Goal: Transaction & Acquisition: Purchase product/service

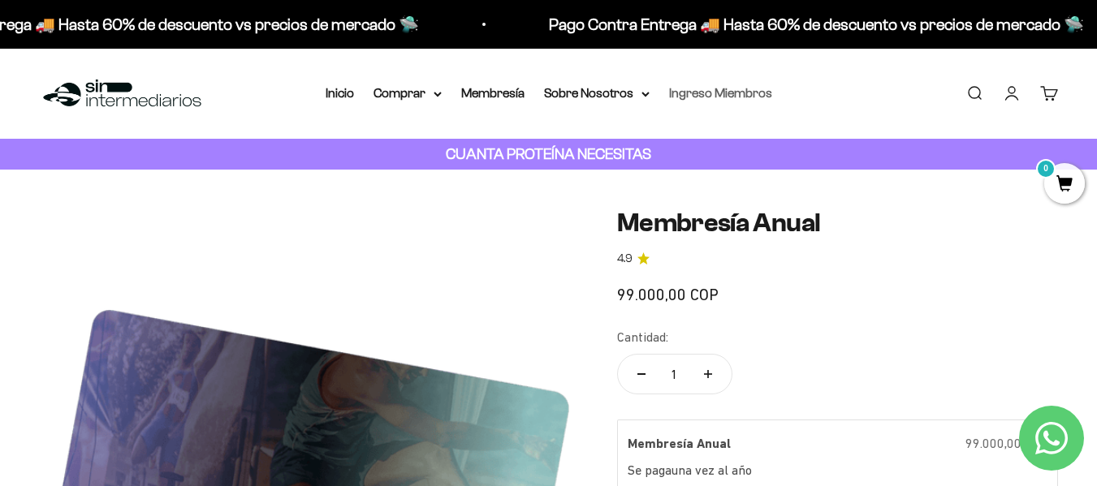
click at [730, 93] on link "Ingreso Miembros" at bounding box center [720, 93] width 103 height 14
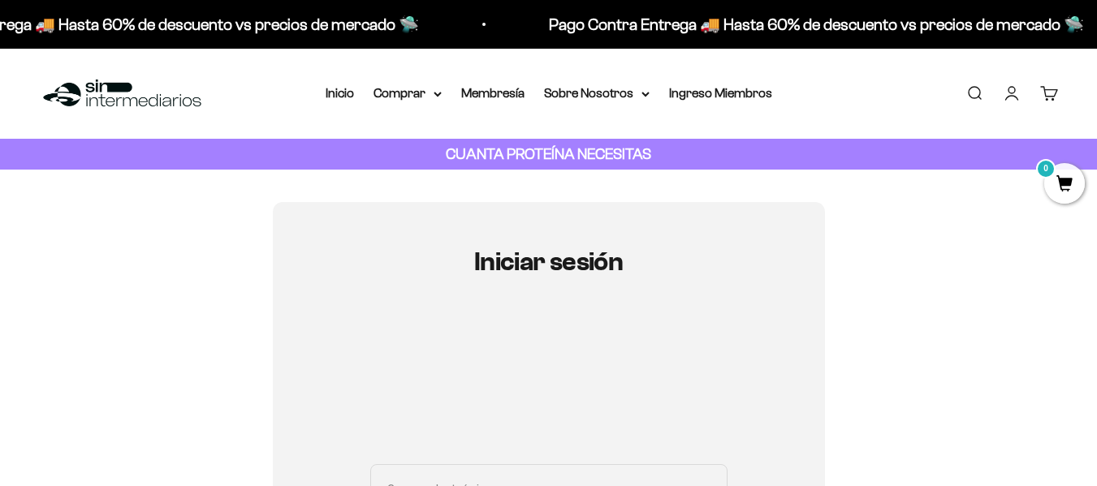
type input "[EMAIL_ADDRESS][DOMAIN_NAME]"
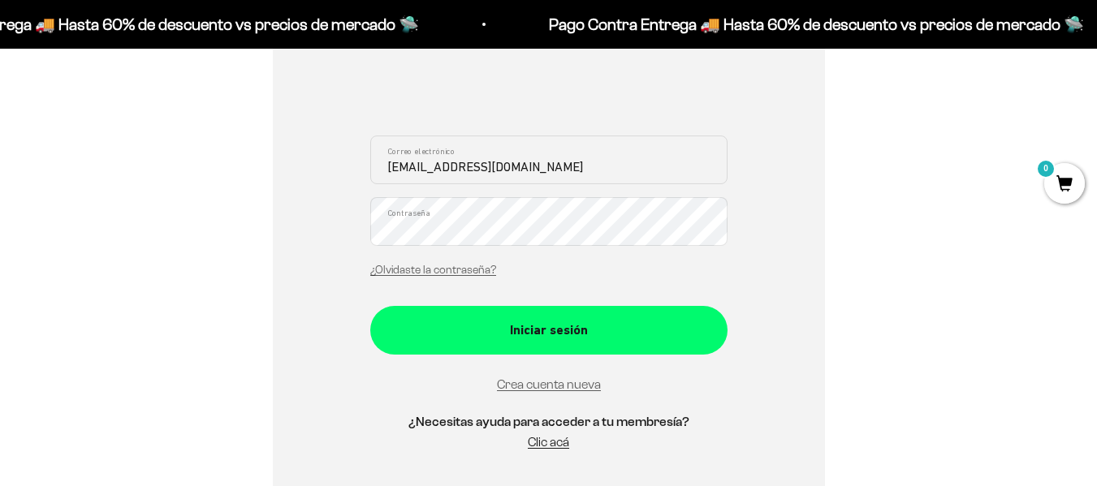
scroll to position [333, 0]
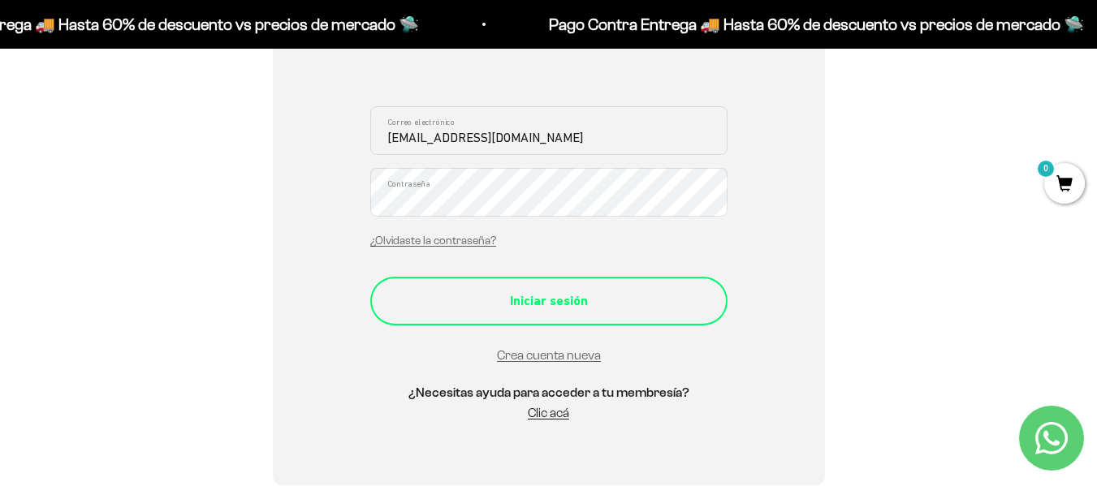
click at [495, 296] on div "Iniciar sesión" at bounding box center [549, 301] width 292 height 21
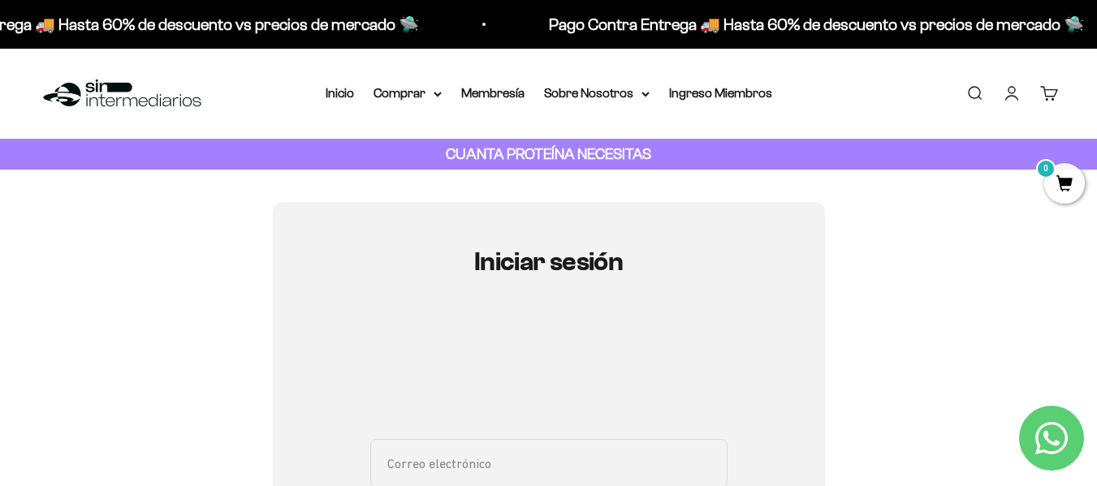
type input "[EMAIL_ADDRESS][DOMAIN_NAME]"
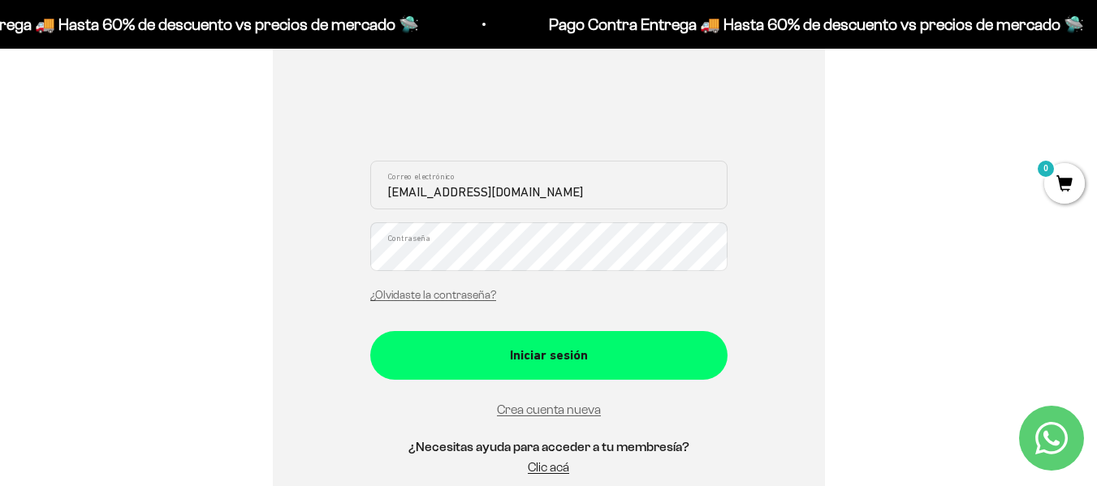
scroll to position [292, 0]
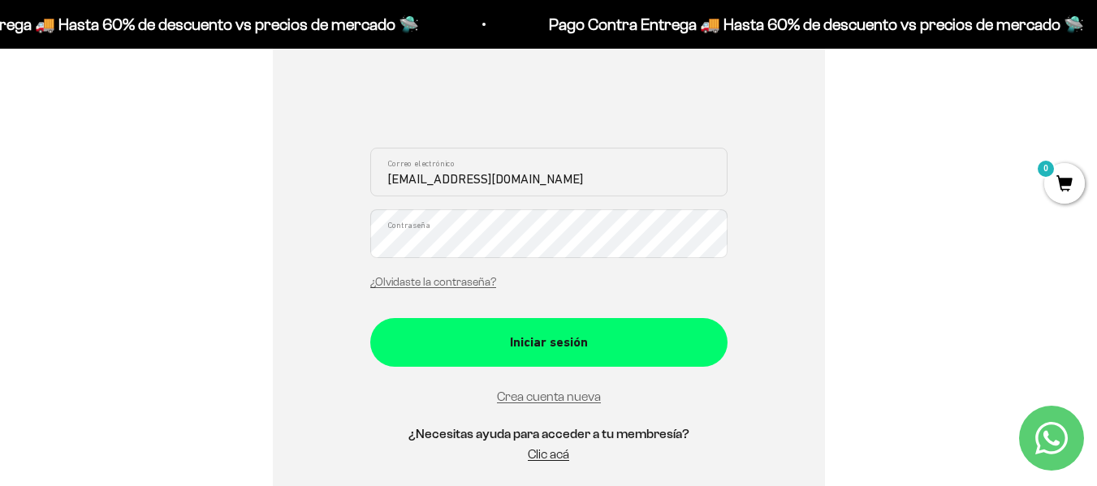
click at [844, 260] on div "Iniciar sesión fmpineda1977@gmail.com Correo electrónico Contraseña ¿Olvidaste …" at bounding box center [548, 219] width 1019 height 616
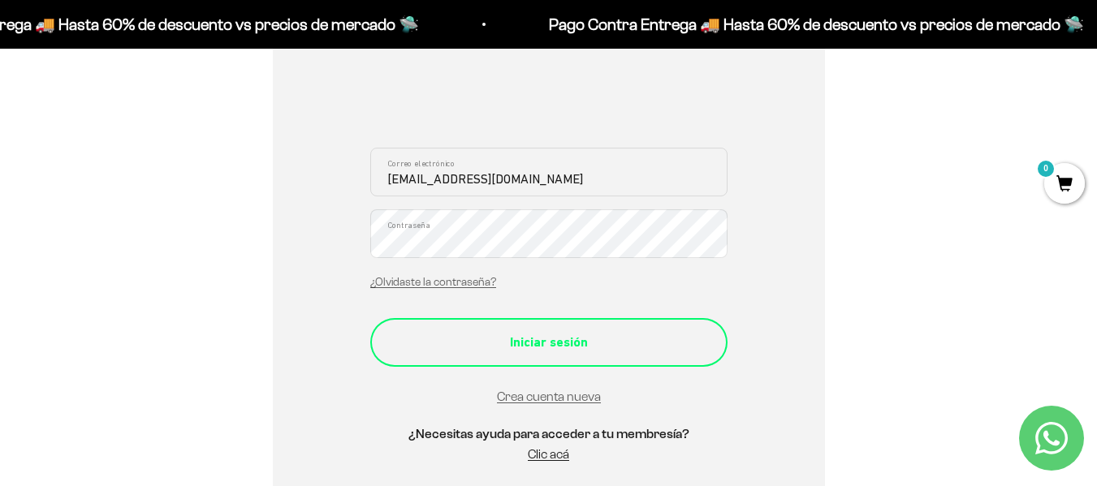
click at [628, 334] on div "Iniciar sesión" at bounding box center [549, 342] width 292 height 21
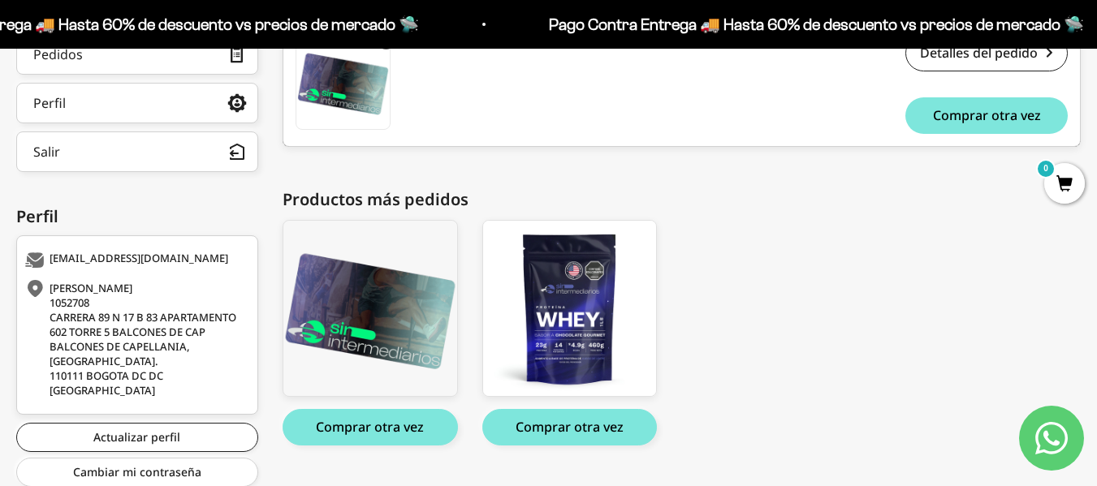
scroll to position [397, 0]
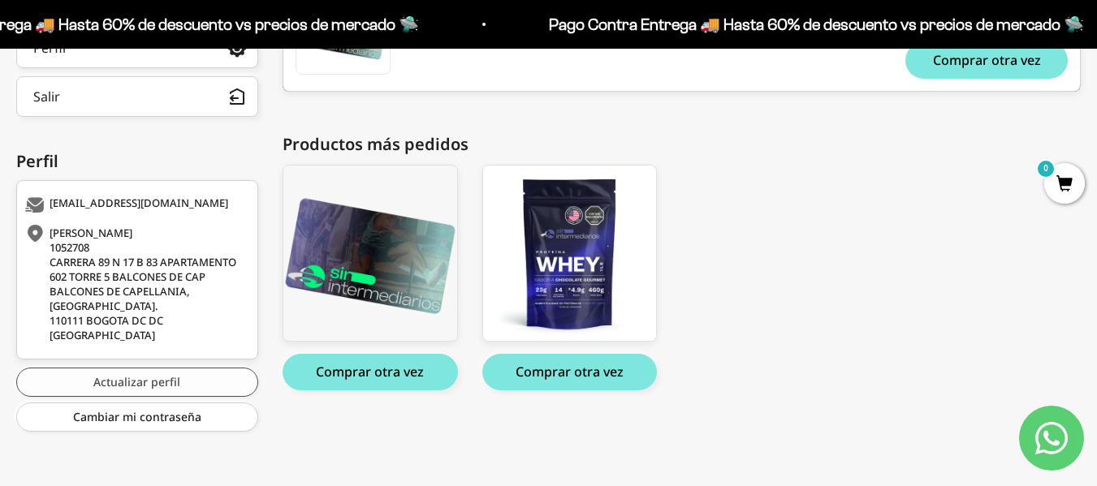
click at [111, 393] on link "Actualizar perfil" at bounding box center [137, 382] width 242 height 29
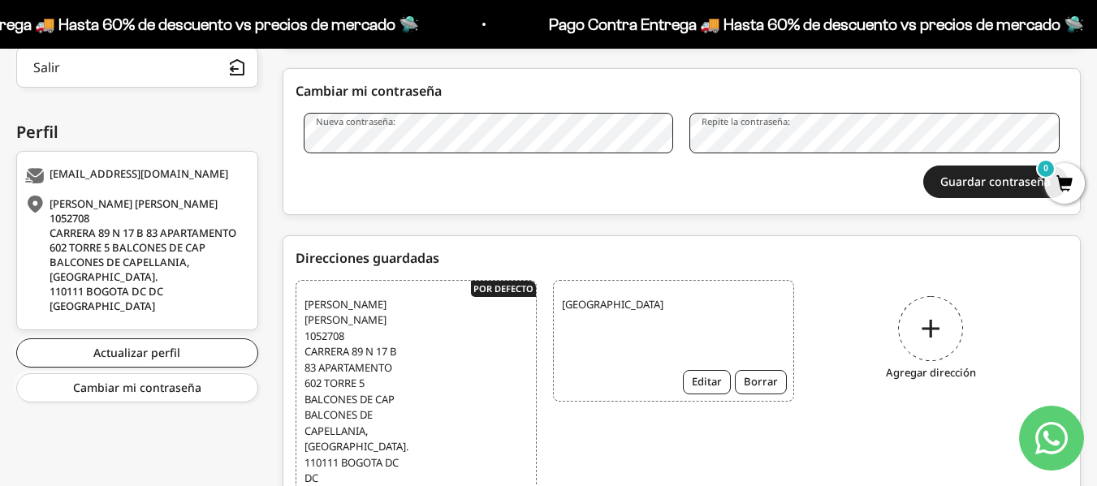
scroll to position [435, 0]
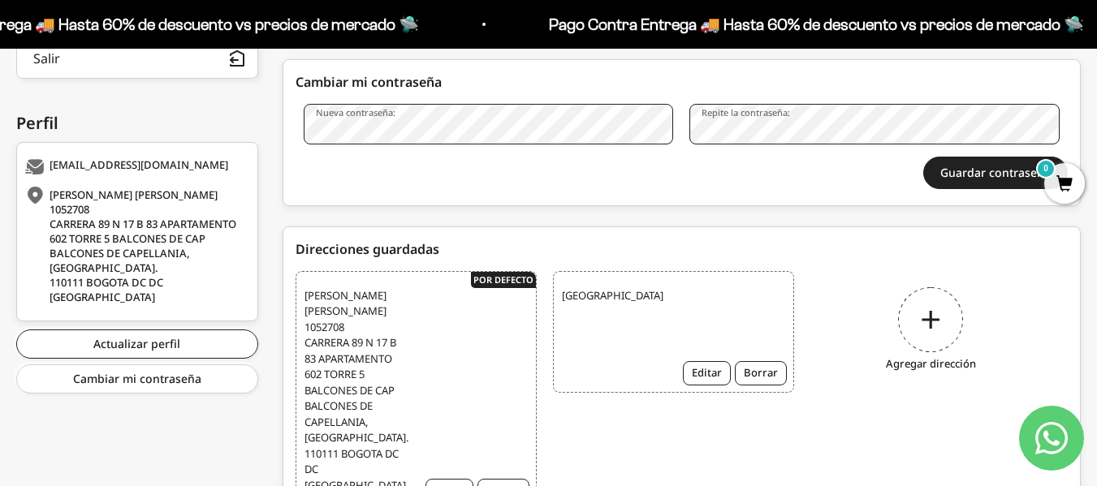
drag, startPoint x: 1108, startPoint y: 131, endPoint x: 1086, endPoint y: 326, distance: 196.9
click at [1086, 326] on html "Ir al contenido Pago Contra Entrega 🚚 Hasta 60% de descuento vs precios de merc…" at bounding box center [548, 75] width 1097 height 1020
click at [117, 342] on link "Actualizar perfil" at bounding box center [137, 344] width 242 height 29
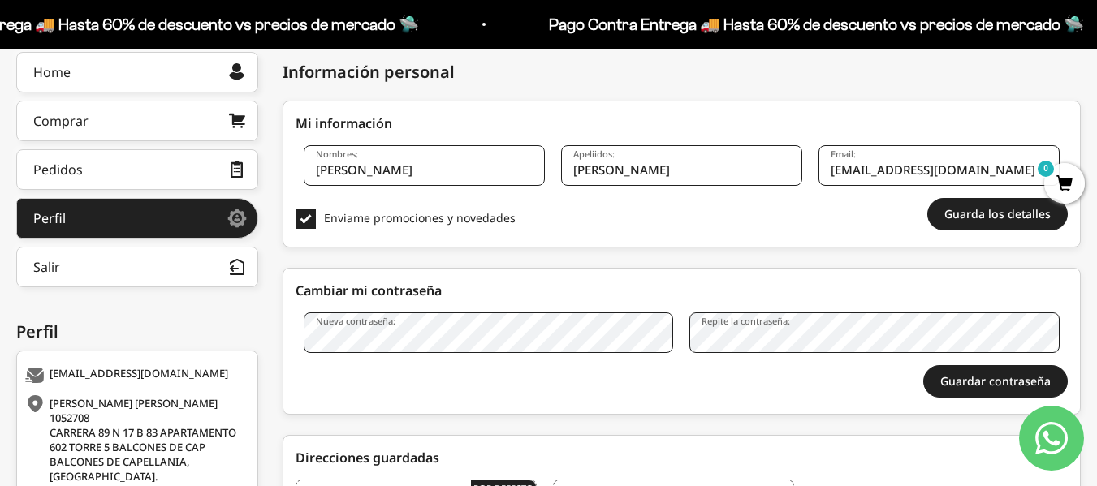
scroll to position [191, 0]
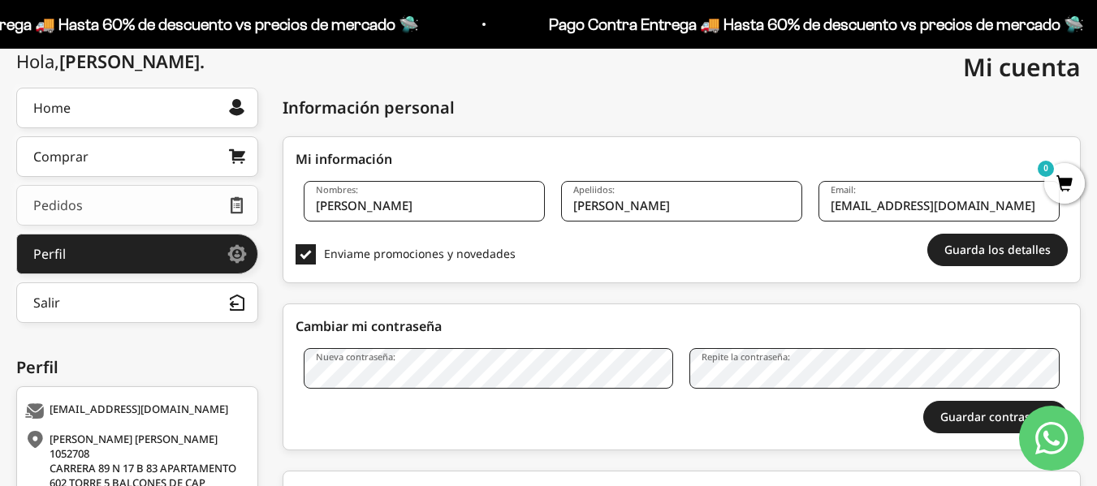
click at [114, 205] on link "Pedidos" at bounding box center [137, 205] width 242 height 41
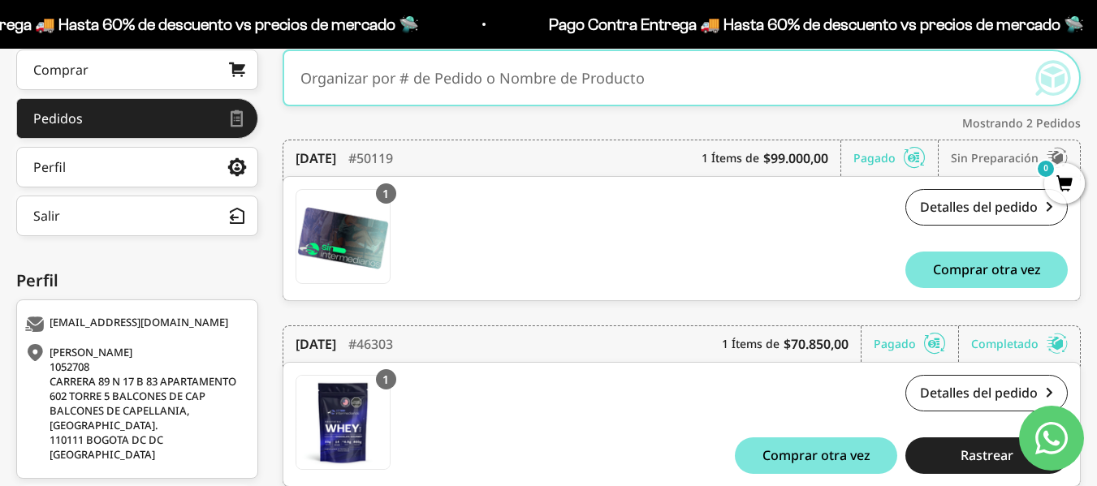
scroll to position [227, 0]
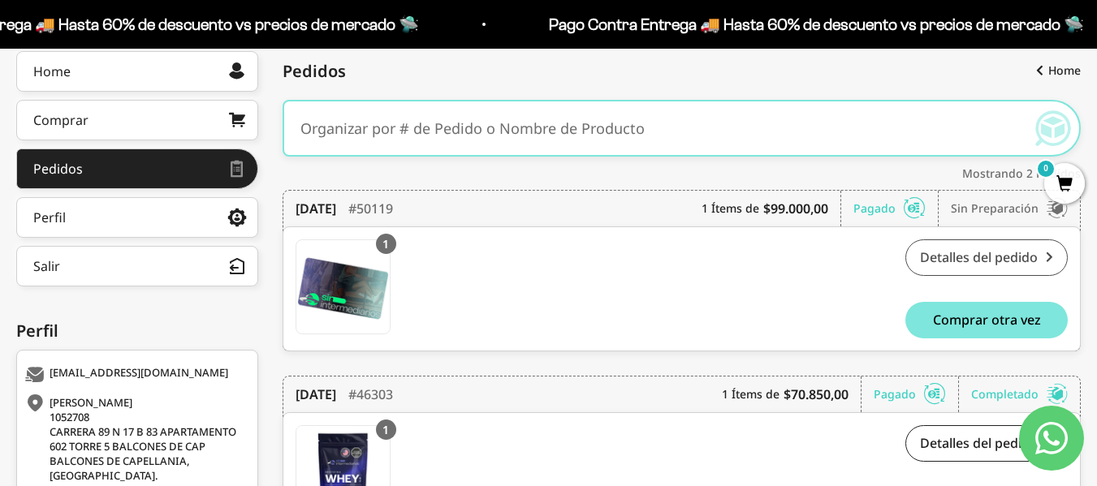
click at [965, 259] on link "Detalles del pedido" at bounding box center [986, 258] width 162 height 37
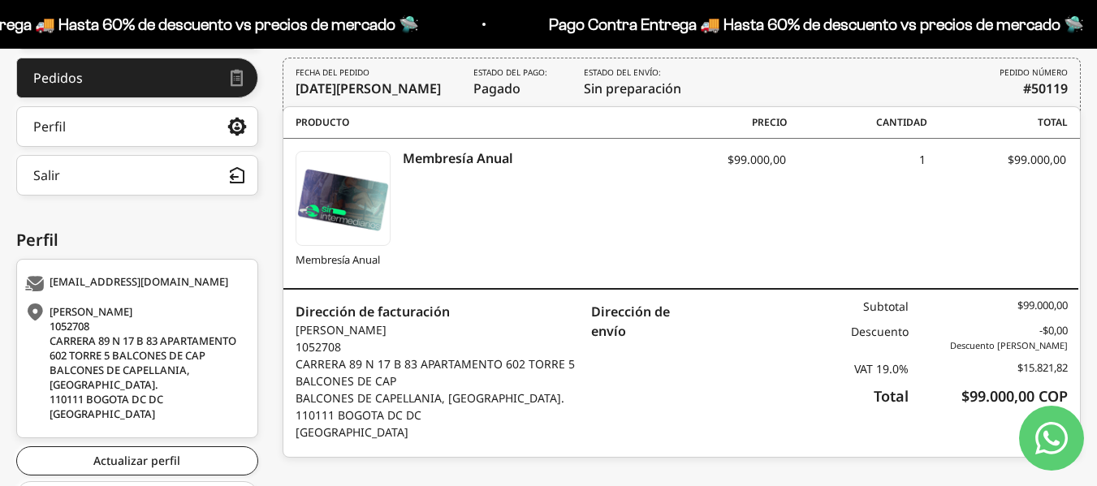
scroll to position [397, 0]
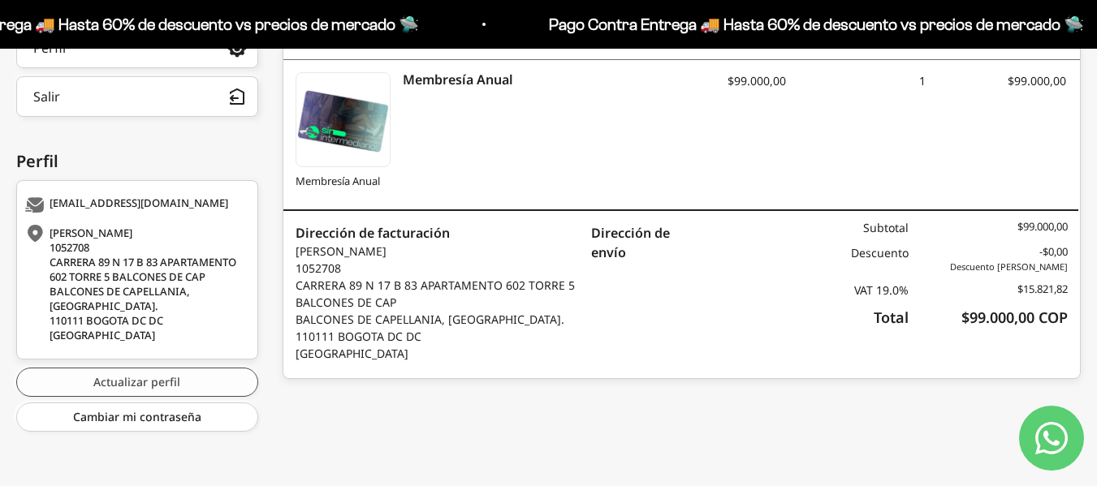
click at [106, 389] on link "Actualizar perfil" at bounding box center [137, 382] width 242 height 29
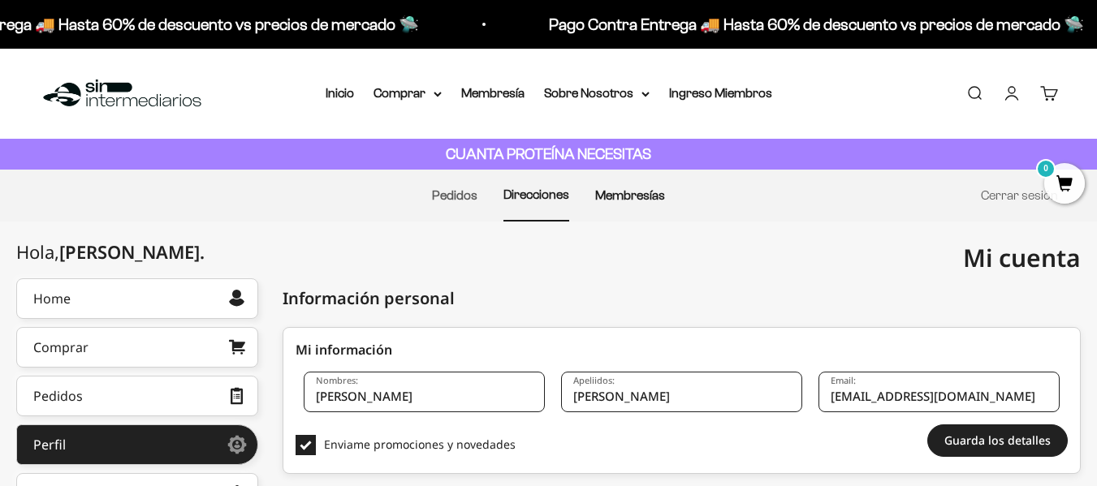
click at [618, 201] on link "Membresías" at bounding box center [630, 195] width 70 height 14
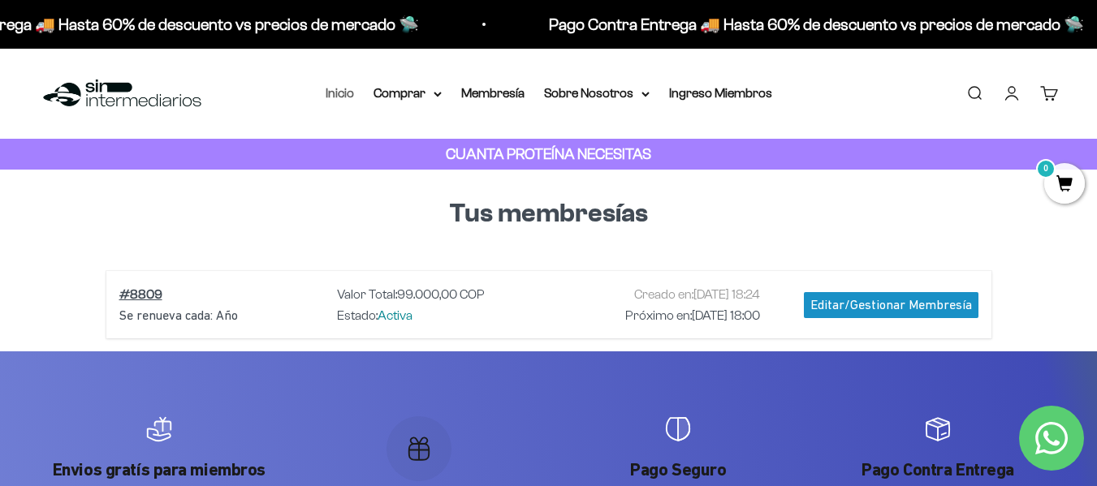
click at [339, 96] on link "Inicio" at bounding box center [340, 93] width 28 height 14
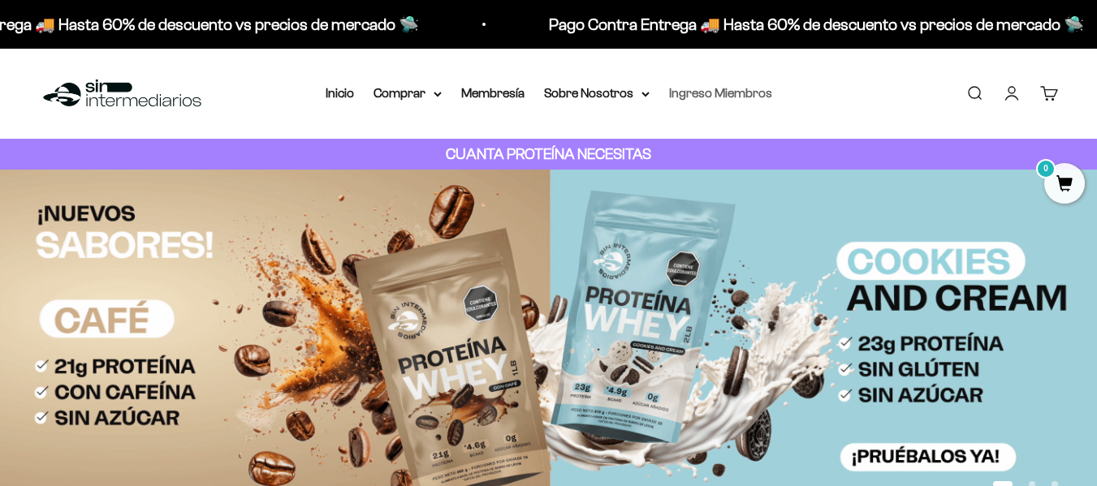
click at [716, 93] on link "Ingreso Miembros" at bounding box center [720, 93] width 103 height 14
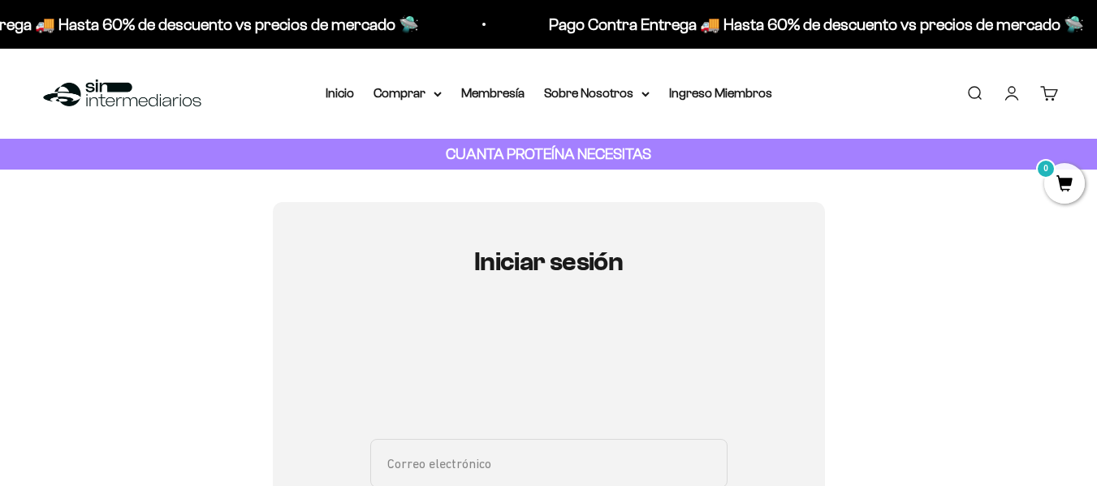
type input "[EMAIL_ADDRESS][DOMAIN_NAME]"
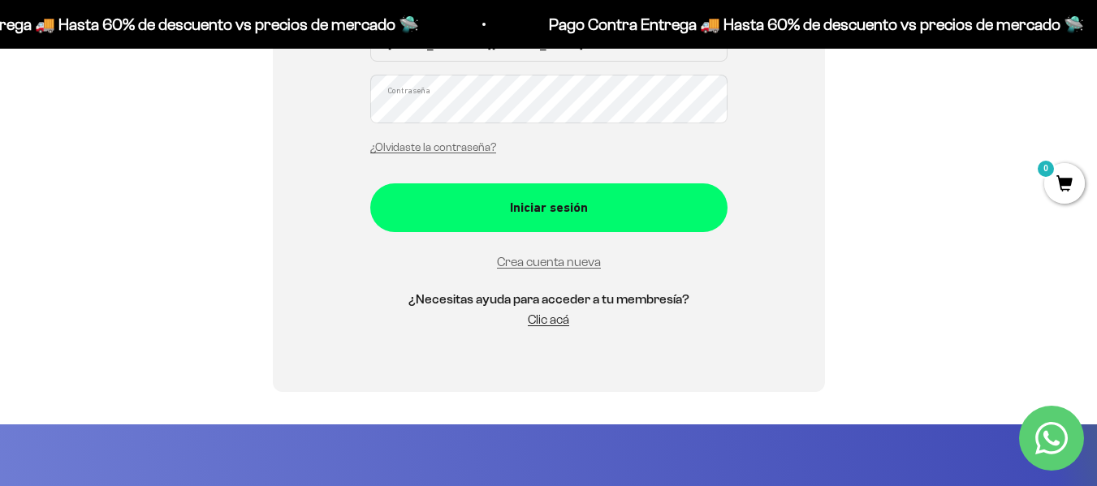
scroll to position [295, 0]
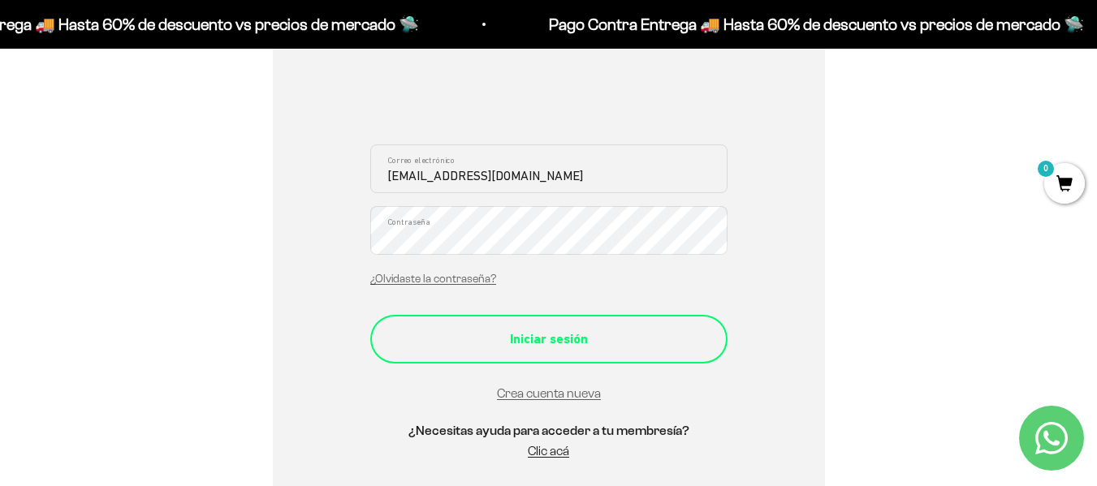
click at [572, 343] on div "Iniciar sesión" at bounding box center [549, 339] width 292 height 21
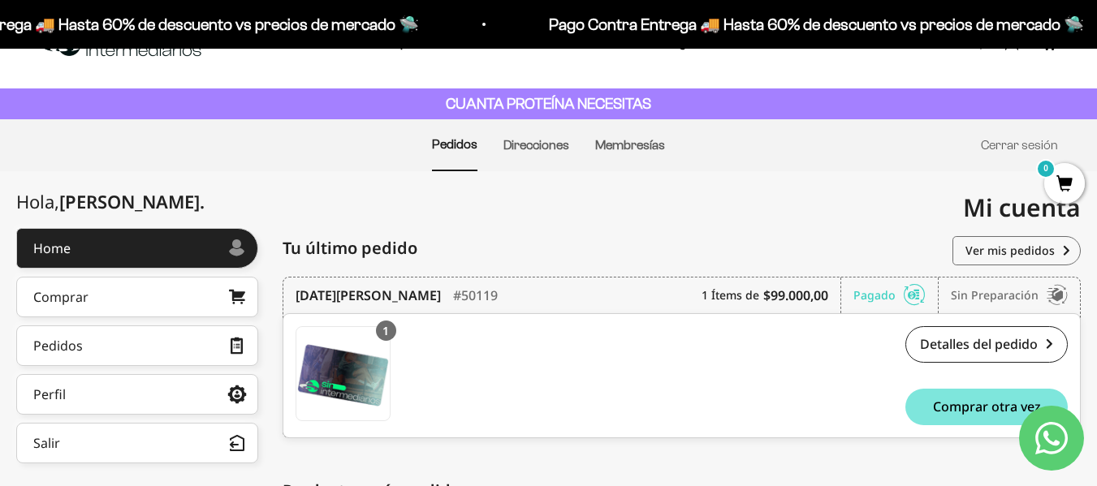
scroll to position [47, 0]
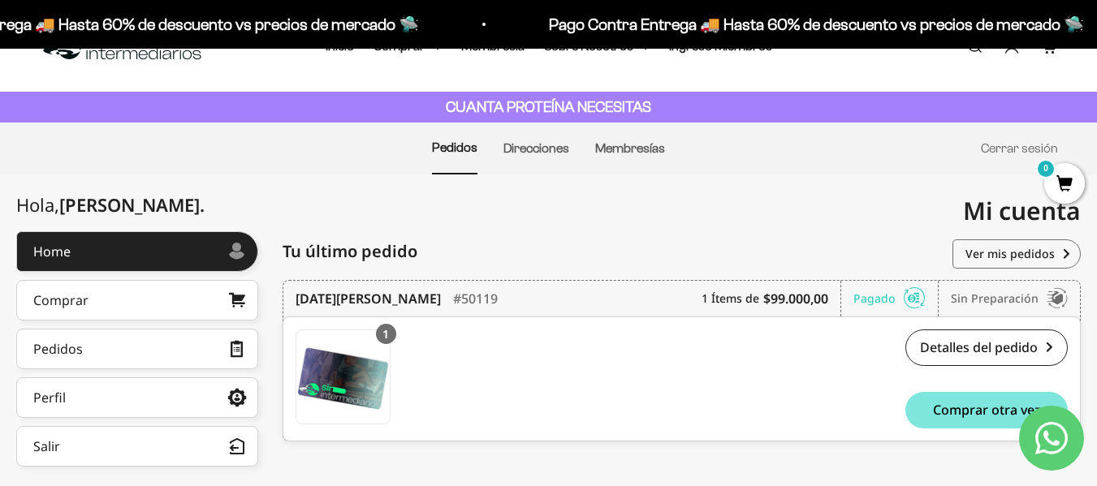
drag, startPoint x: 1101, startPoint y: 60, endPoint x: 734, endPoint y: 168, distance: 382.6
click at [1096, 84] on html "Ir al contenido Pago Contra Entrega 🚚 Hasta 60% de descuento vs precios de merc…" at bounding box center [548, 394] width 1097 height 883
click at [558, 145] on link "Direcciones" at bounding box center [536, 148] width 66 height 14
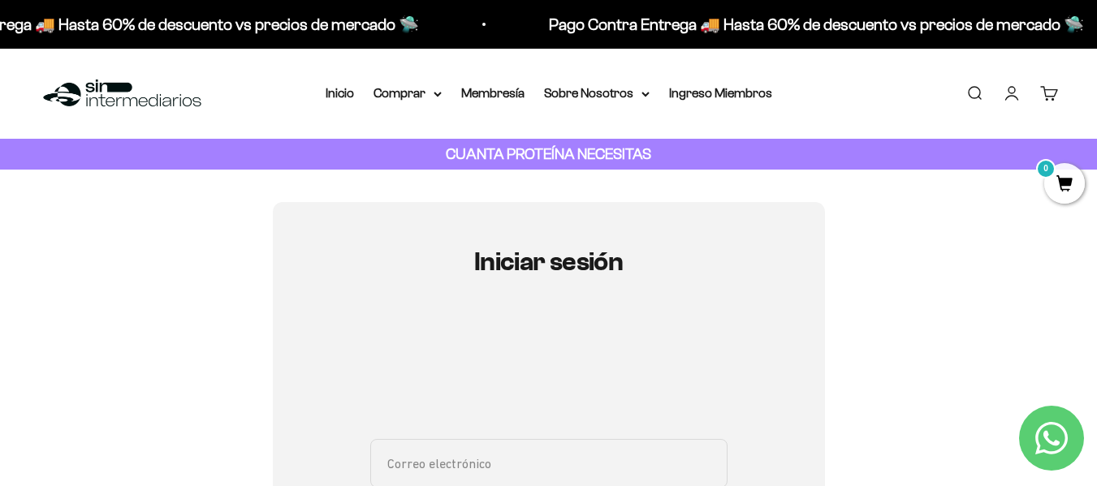
type input "fmpineda1977@gmail.com"
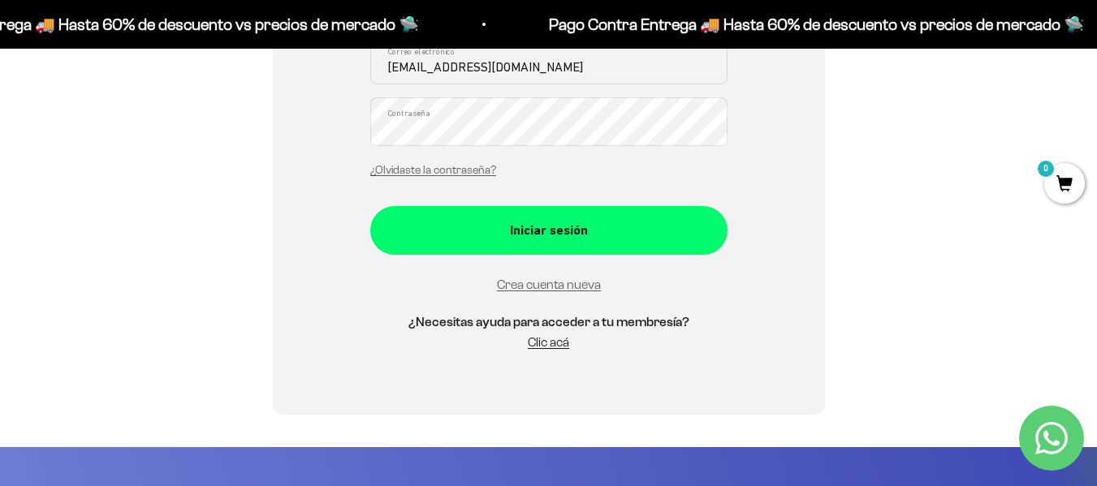
scroll to position [430, 0]
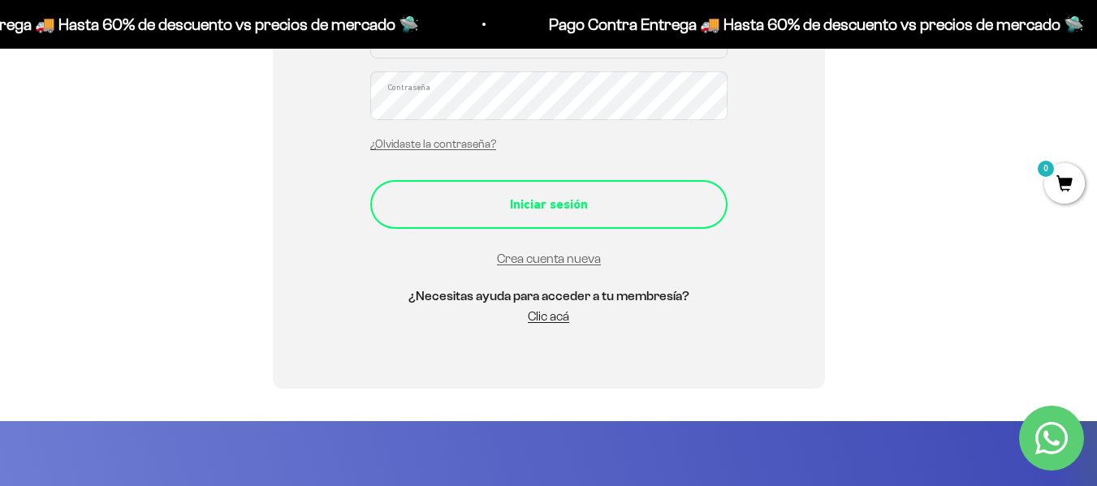
click at [468, 198] on div "Iniciar sesión" at bounding box center [549, 204] width 292 height 21
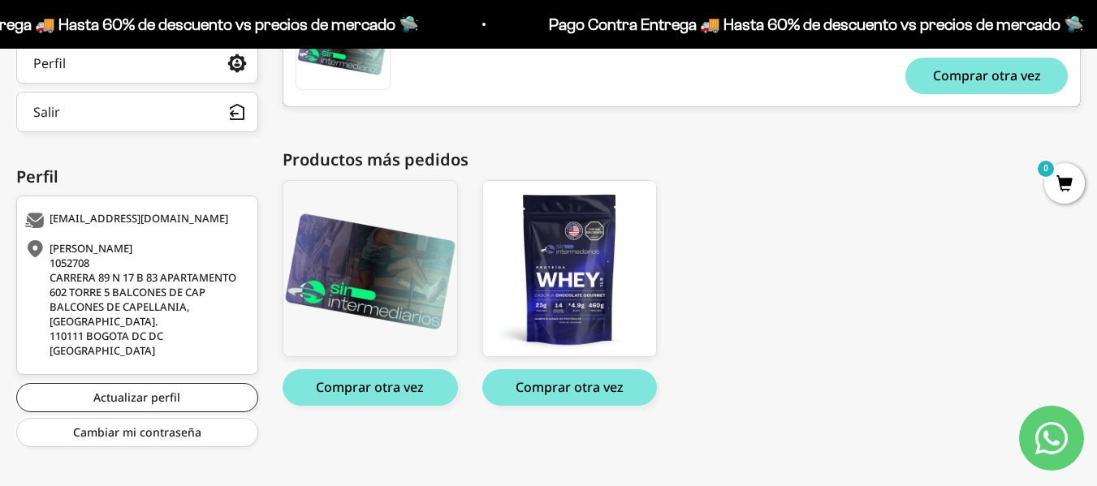
scroll to position [392, 0]
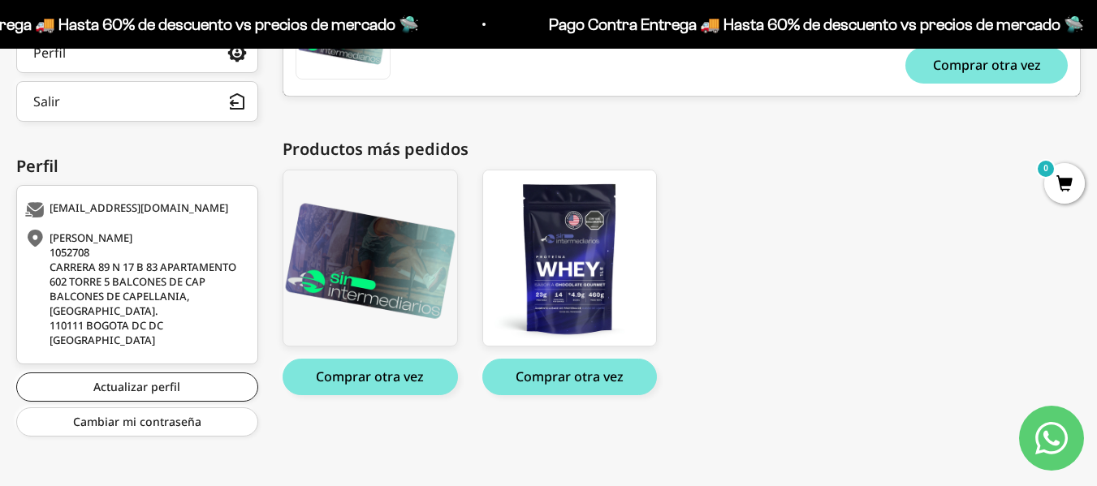
drag, startPoint x: 1103, startPoint y: 152, endPoint x: 1108, endPoint y: 355, distance: 203.1
click at [1097, 355] on html "Ir al contenido Pago Contra Entrega 🚚 Hasta 60% de descuento vs precios [PERSON…" at bounding box center [548, 49] width 1097 height 883
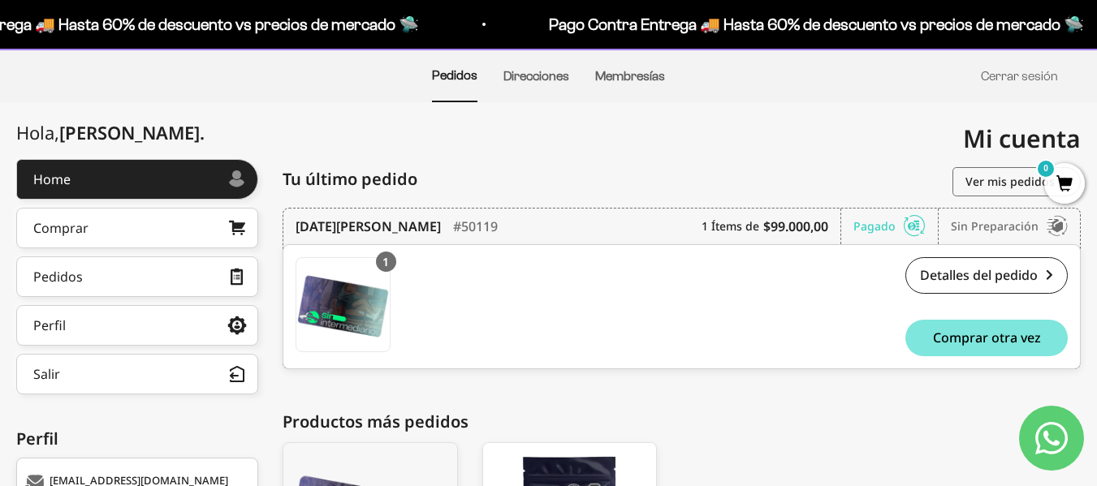
scroll to position [190, 0]
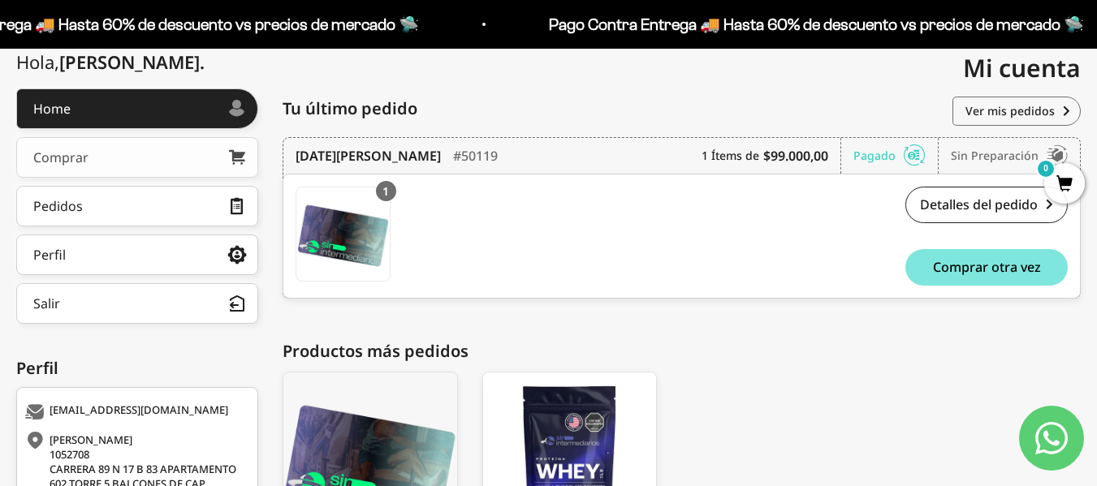
click at [66, 162] on div "Comprar" at bounding box center [60, 157] width 55 height 13
click at [123, 299] on button "Salir" at bounding box center [137, 303] width 242 height 41
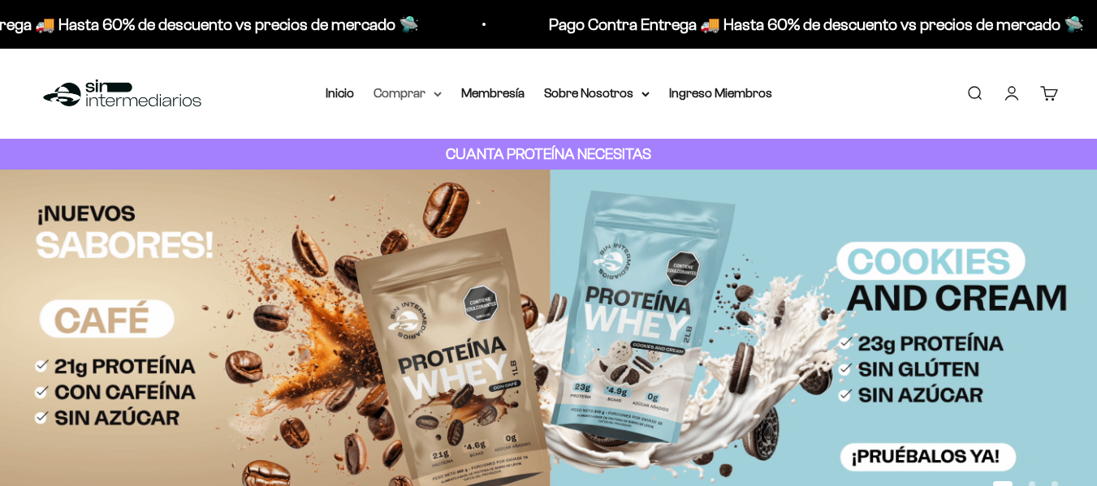
click at [413, 90] on summary "Comprar" at bounding box center [408, 93] width 68 height 21
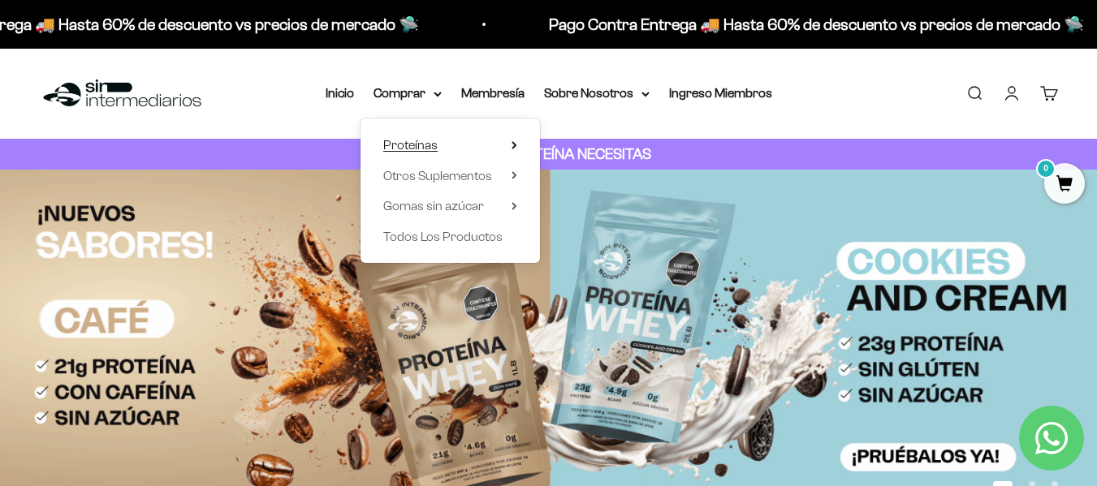
click at [419, 145] on span "Proteínas" at bounding box center [410, 145] width 54 height 14
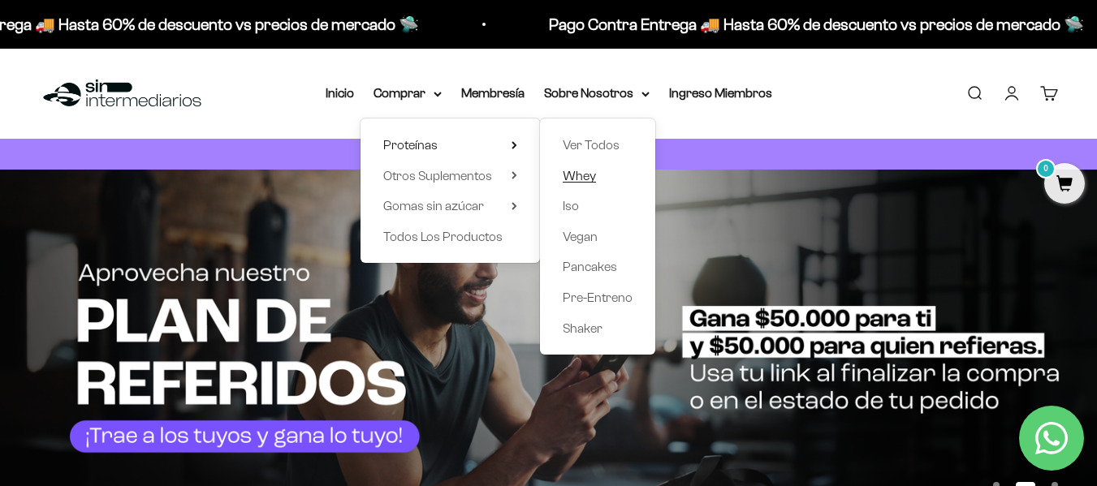
click at [603, 173] on link "Whey" at bounding box center [598, 176] width 70 height 21
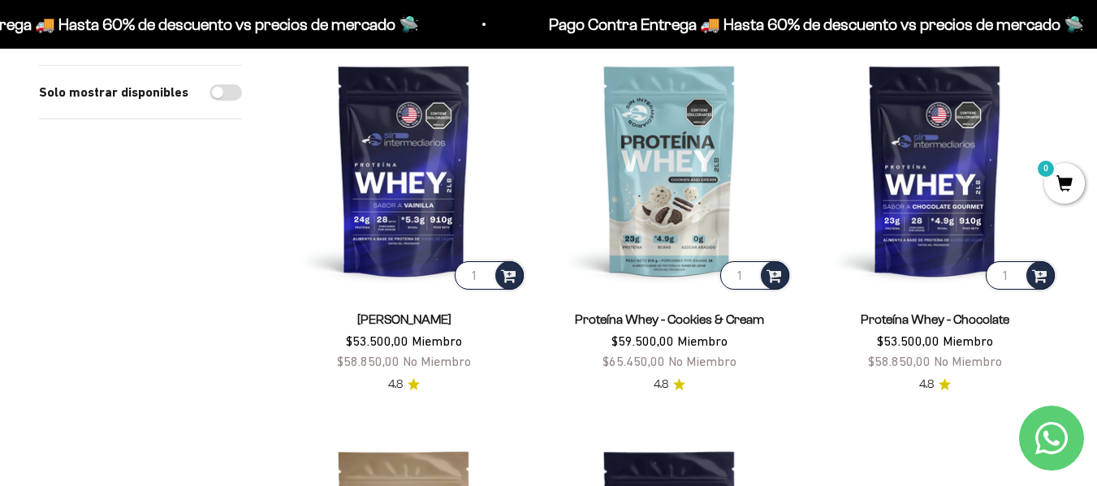
scroll to position [265, 0]
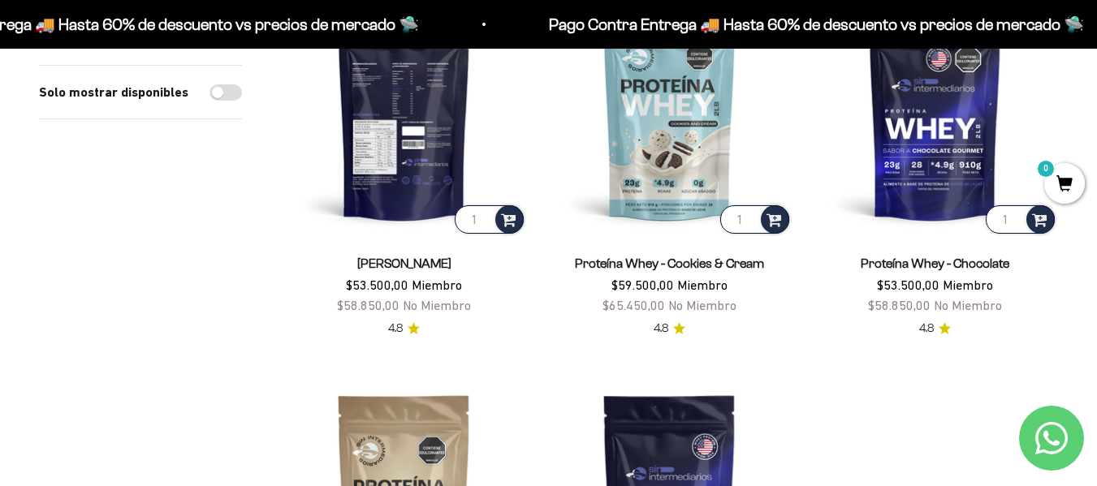
click at [391, 127] on img at bounding box center [404, 114] width 246 height 246
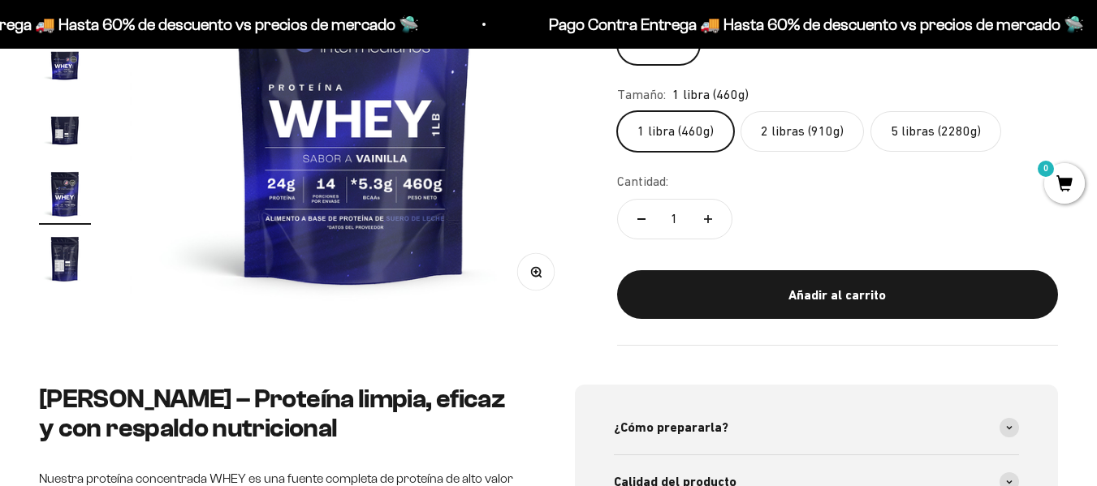
scroll to position [352, 0]
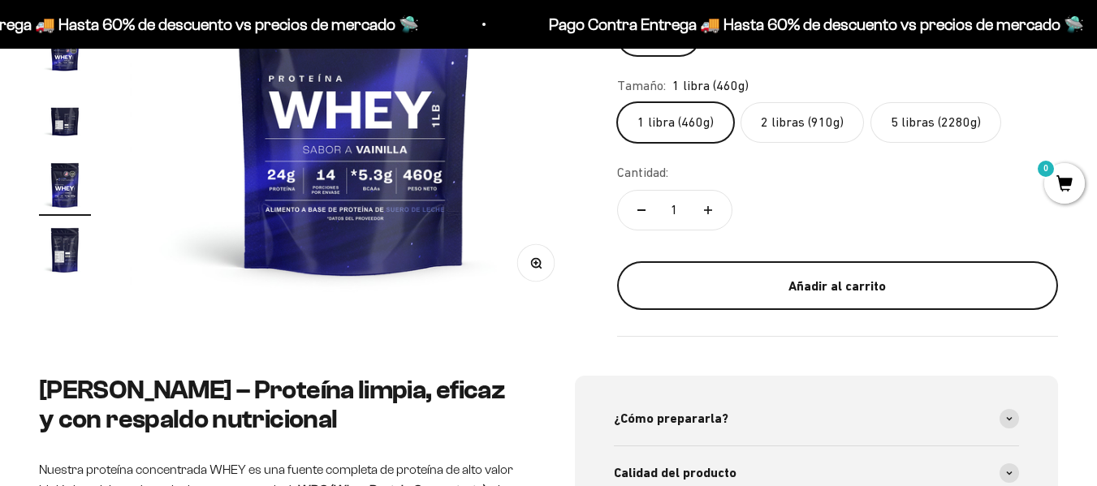
click at [840, 287] on div "Añadir al carrito" at bounding box center [838, 286] width 376 height 21
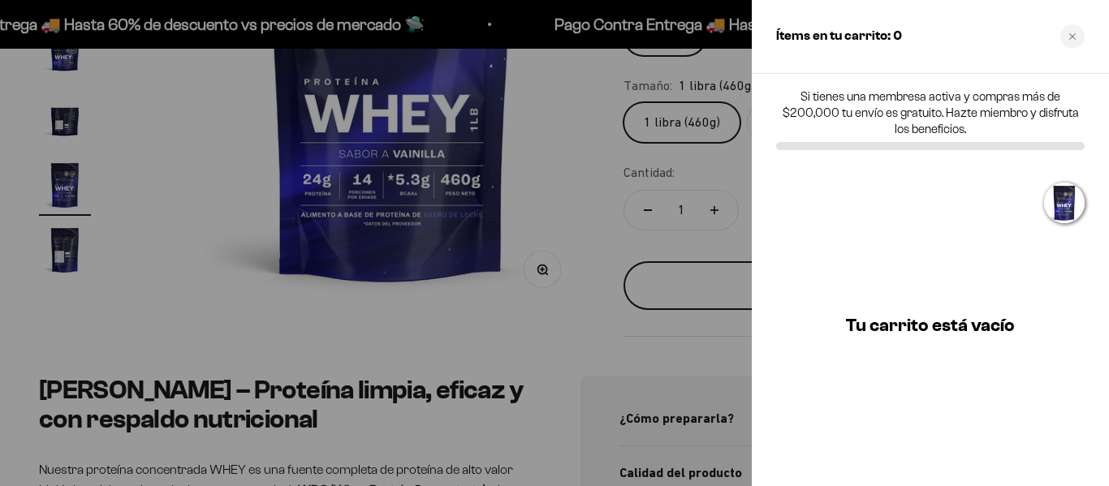
scroll to position [0, 2322]
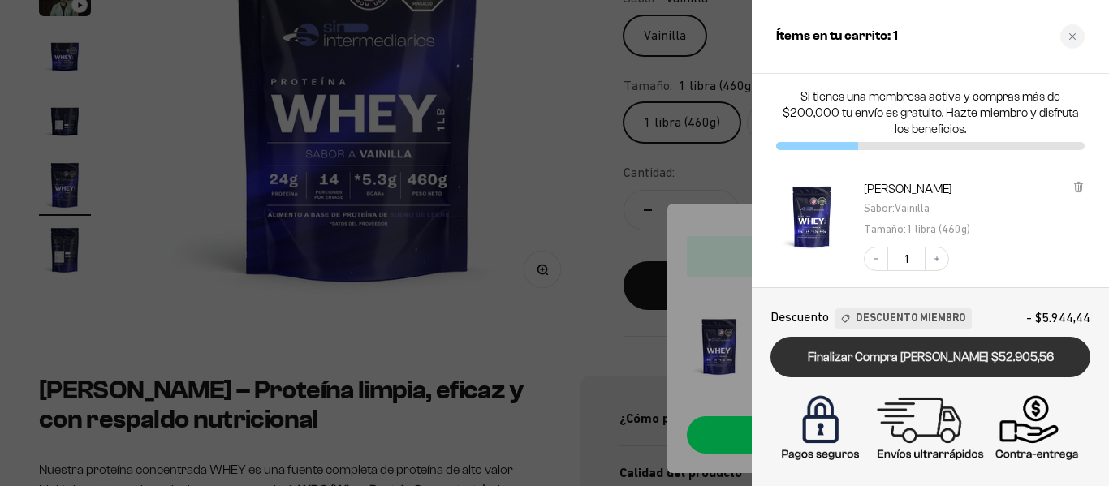
click at [965, 365] on link "Finalizar Compra Segura $52.905,56" at bounding box center [931, 357] width 320 height 41
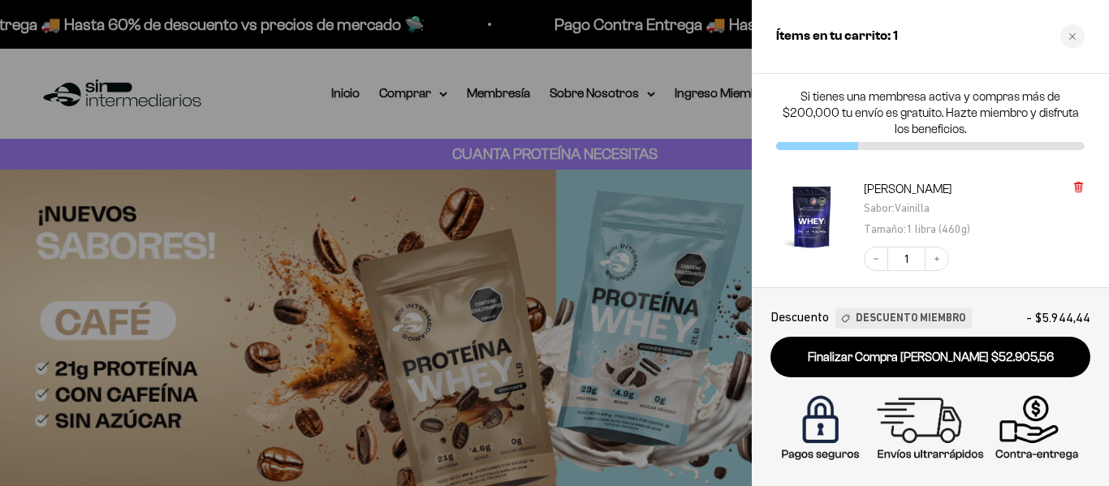
click at [1082, 189] on icon at bounding box center [1078, 188] width 6 height 8
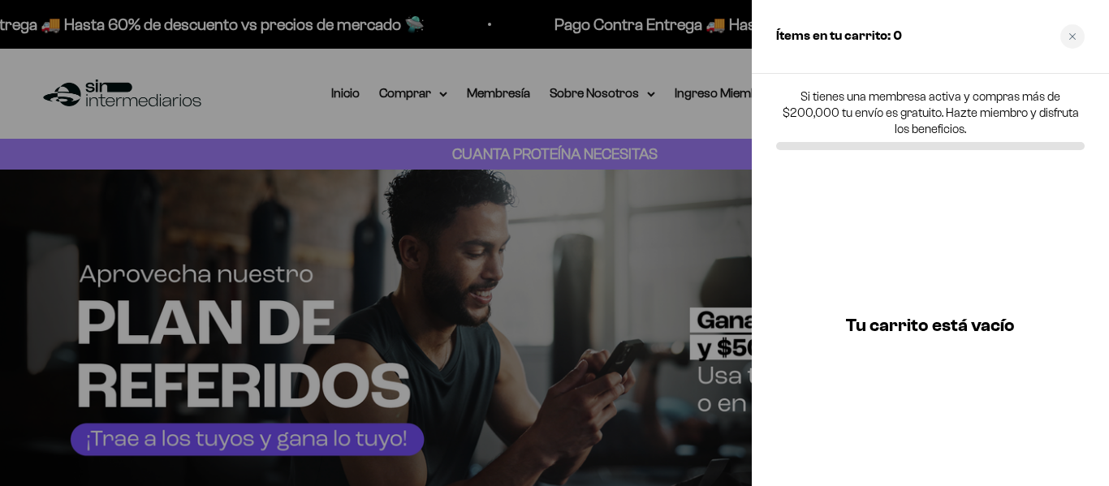
click at [659, 44] on div at bounding box center [554, 243] width 1109 height 486
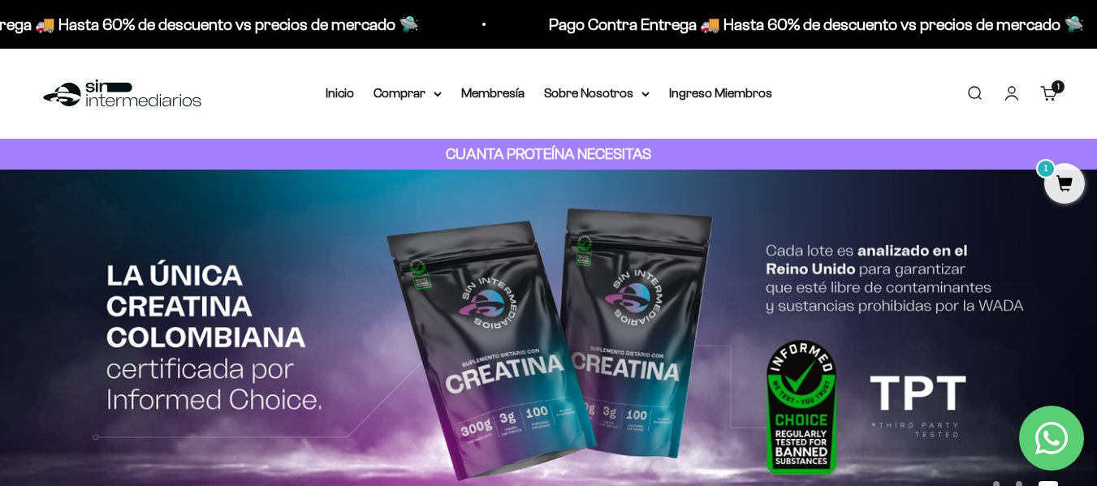
click at [1052, 97] on link "Carrito 1 artículo 1" at bounding box center [1049, 93] width 18 height 18
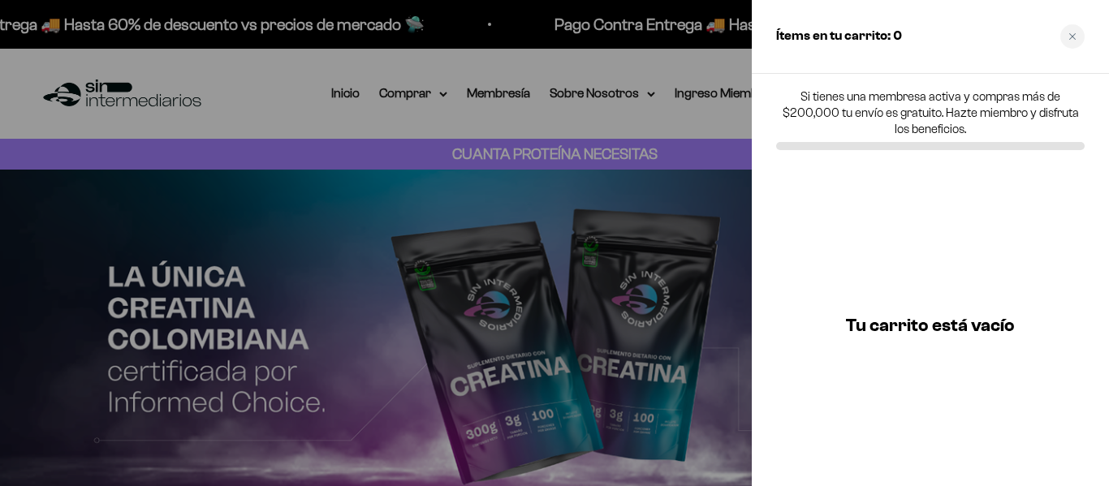
click at [684, 64] on div at bounding box center [554, 243] width 1109 height 486
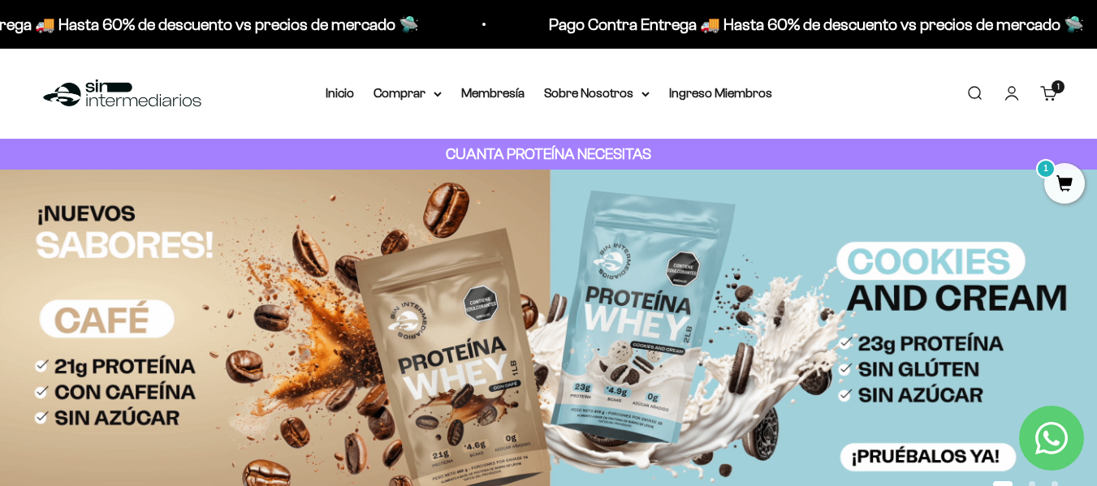
click at [1005, 91] on link "Cuenta" at bounding box center [1012, 93] width 18 height 18
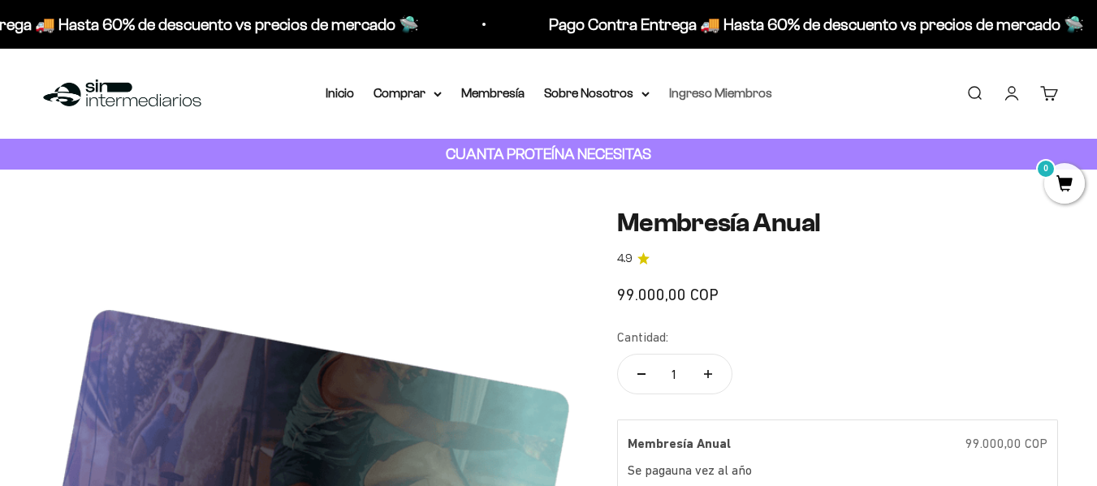
click at [740, 97] on link "Ingreso Miembros" at bounding box center [720, 93] width 103 height 14
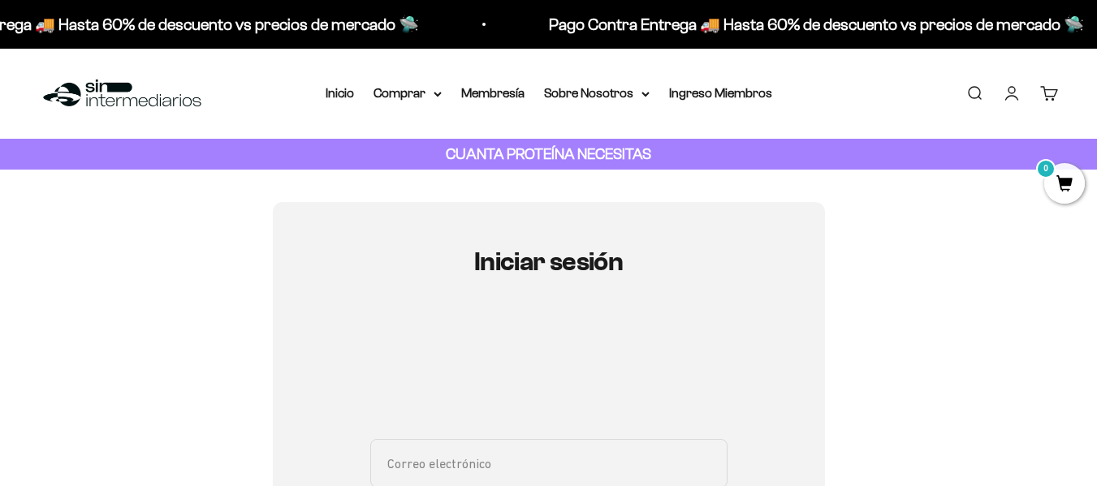
type input "[EMAIL_ADDRESS][DOMAIN_NAME]"
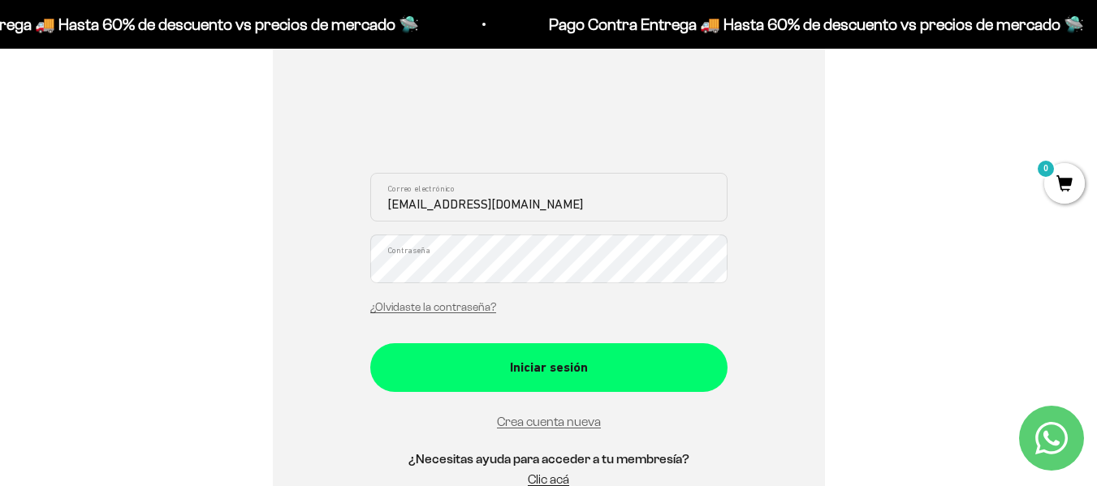
scroll to position [275, 0]
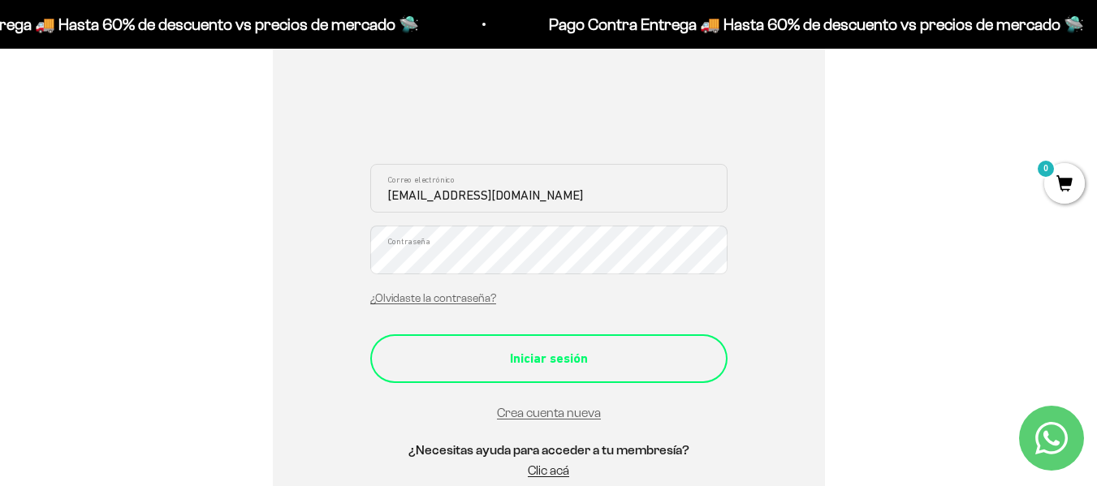
click at [534, 351] on div "Iniciar sesión" at bounding box center [549, 358] width 292 height 21
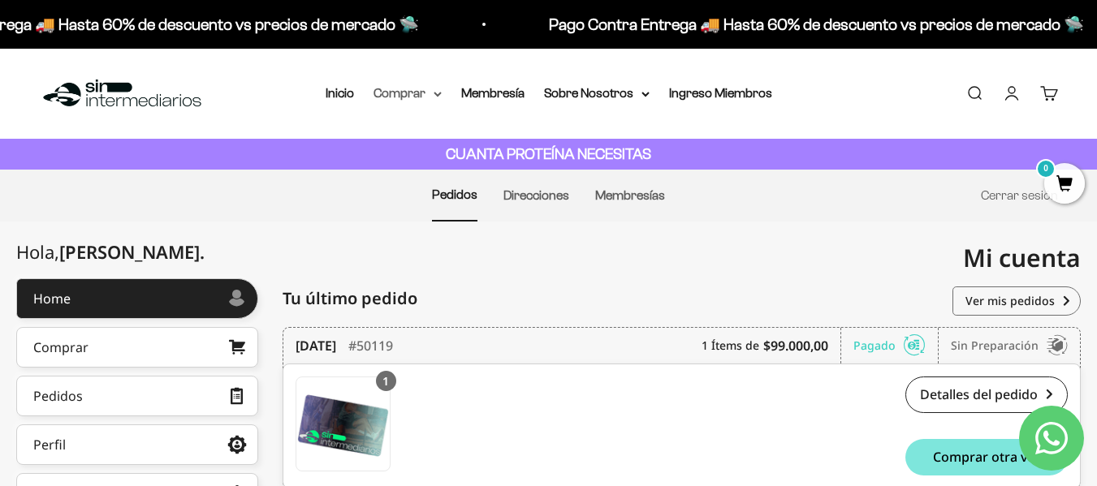
click at [410, 93] on summary "Comprar" at bounding box center [408, 93] width 68 height 21
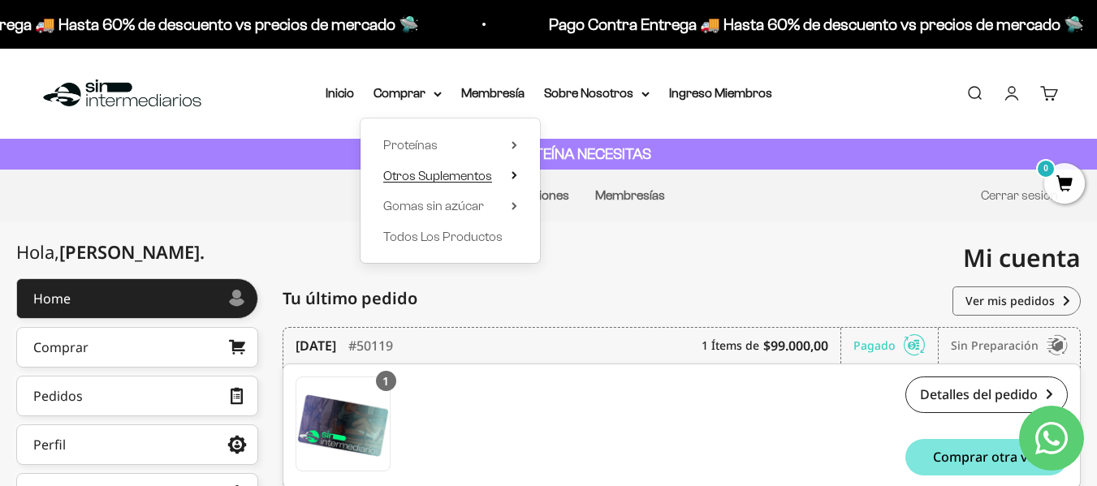
click at [422, 171] on span "Otros Suplementos" at bounding box center [437, 176] width 109 height 14
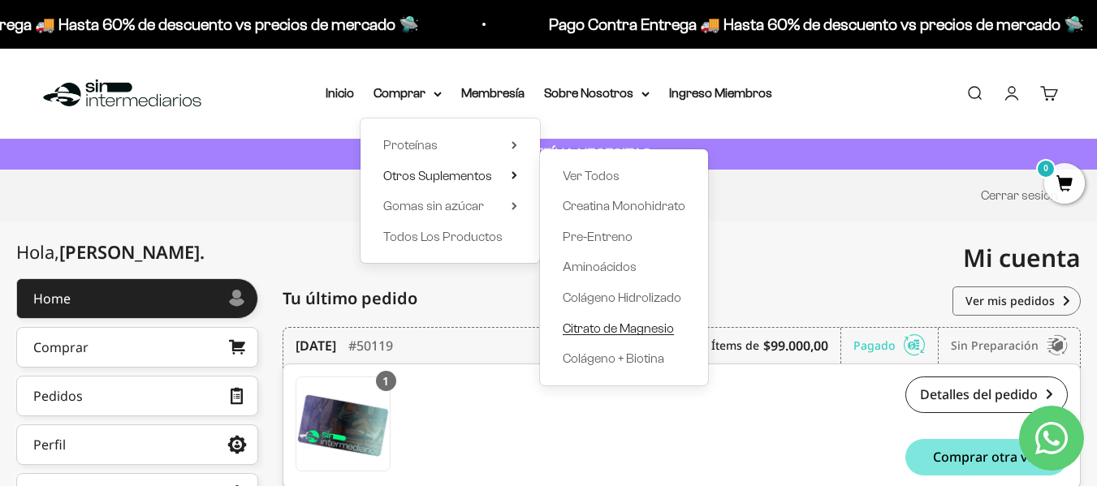
click at [646, 327] on span "Citrato de Magnesio" at bounding box center [618, 329] width 111 height 14
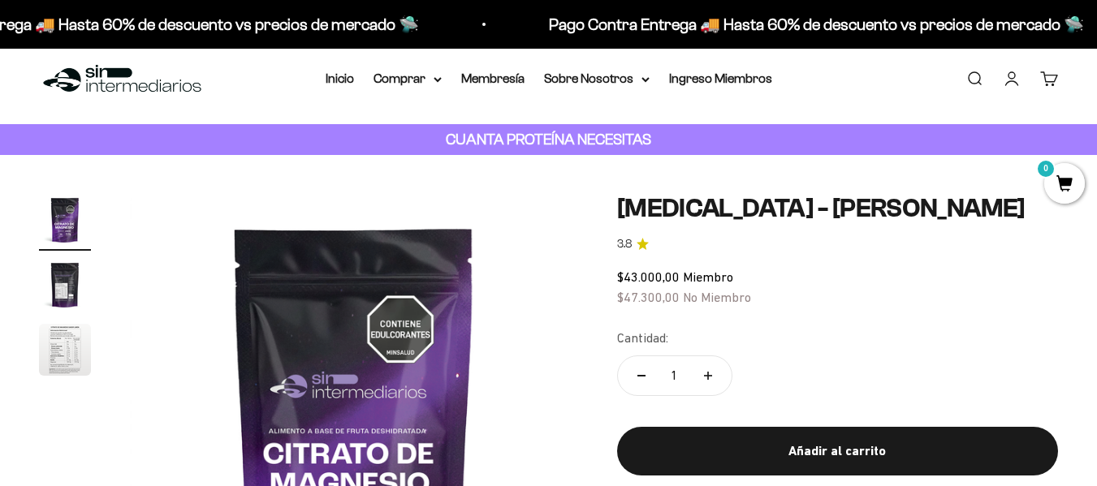
scroll to position [229, 0]
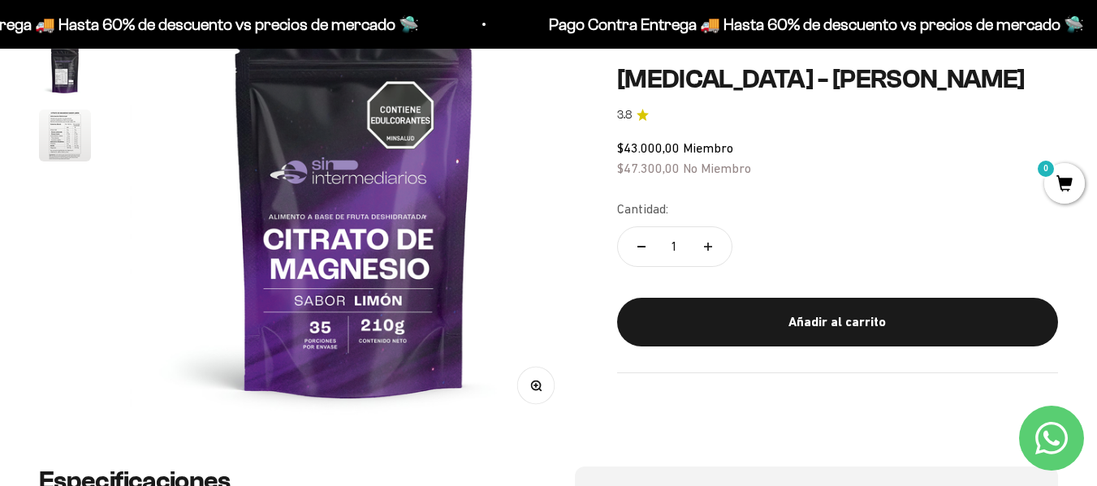
click at [51, 138] on img "Ir al artículo 3" at bounding box center [65, 136] width 52 height 52
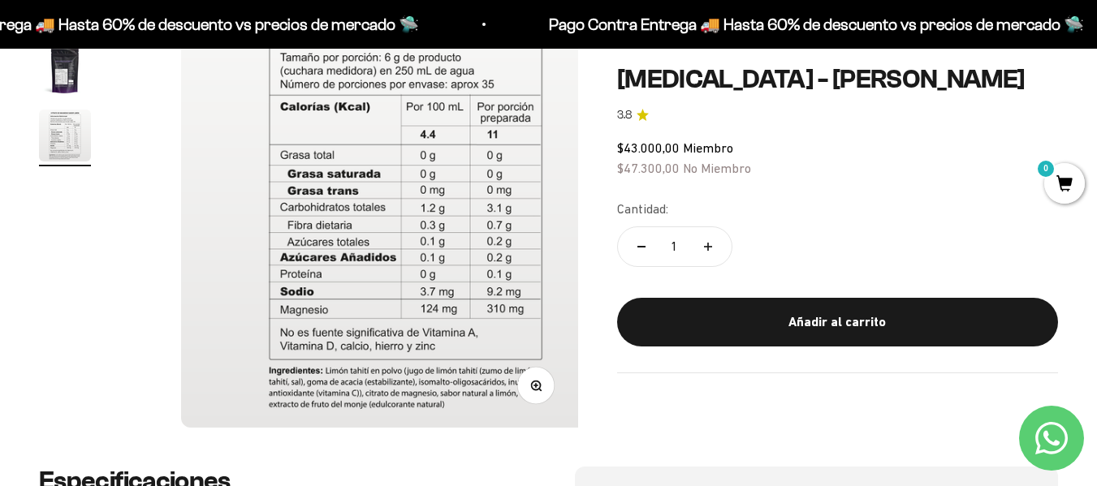
scroll to position [0, 916]
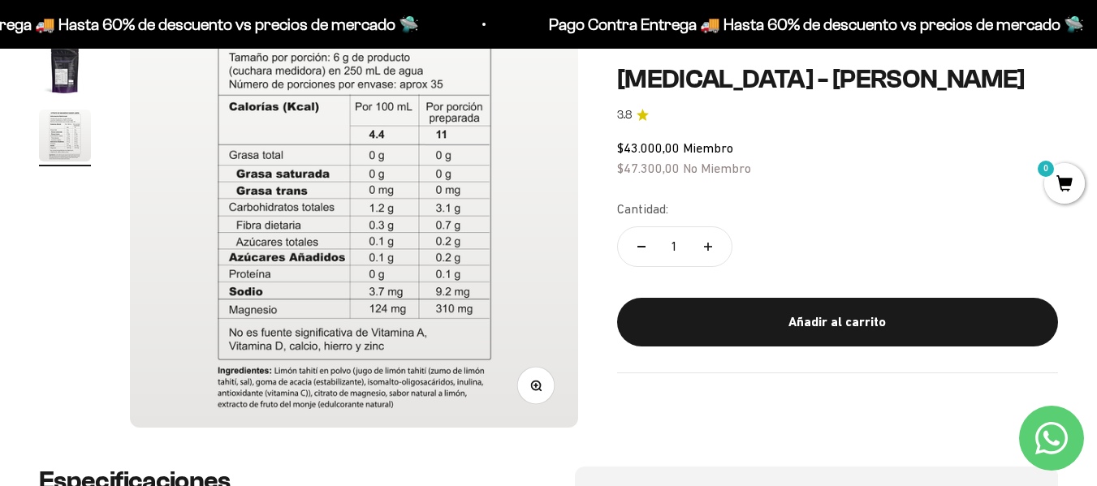
click at [54, 71] on img "Ir al artículo 2" at bounding box center [65, 71] width 52 height 52
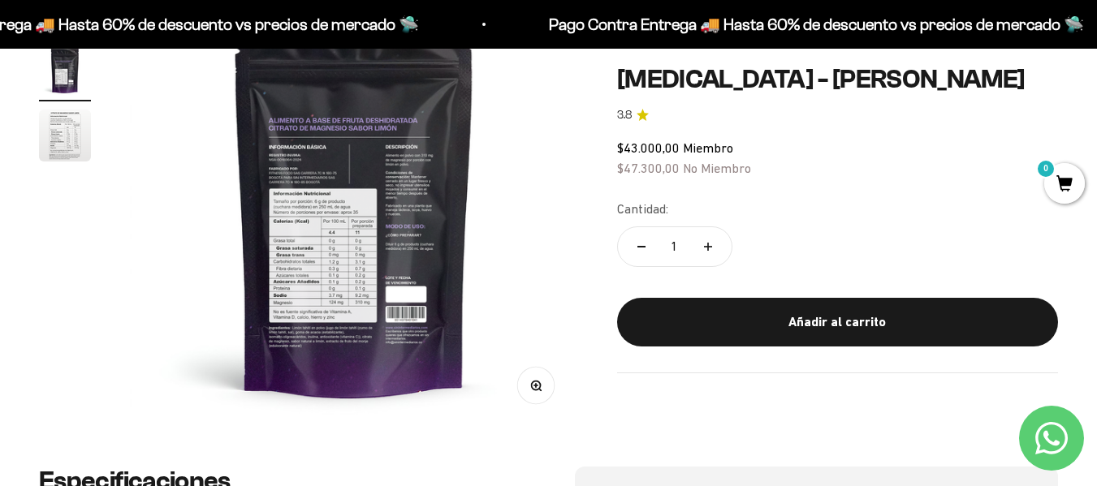
scroll to position [0, 0]
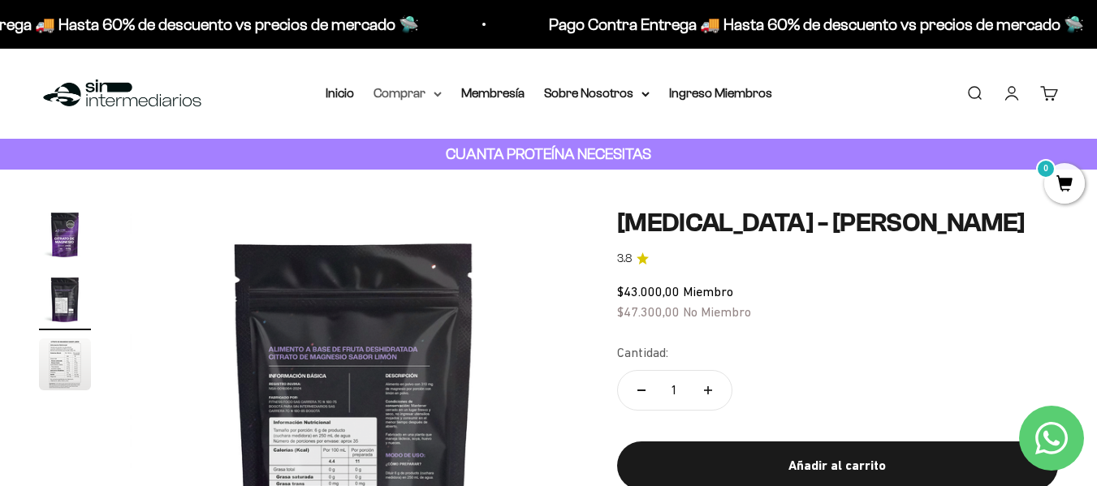
click at [406, 93] on summary "Comprar" at bounding box center [408, 93] width 68 height 21
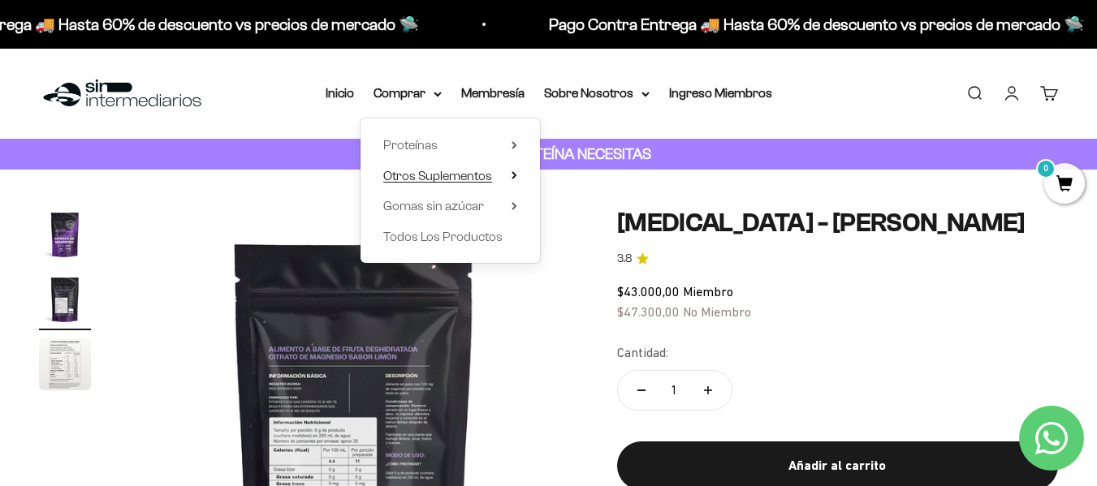
click at [430, 173] on span "Otros Suplementos" at bounding box center [437, 176] width 109 height 14
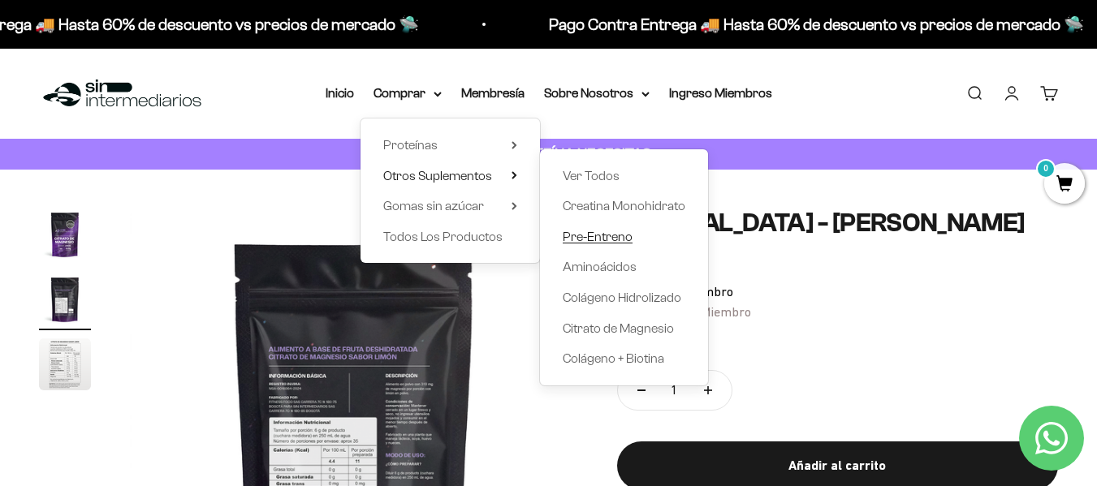
click at [595, 238] on span "Pre-Entreno" at bounding box center [598, 237] width 70 height 14
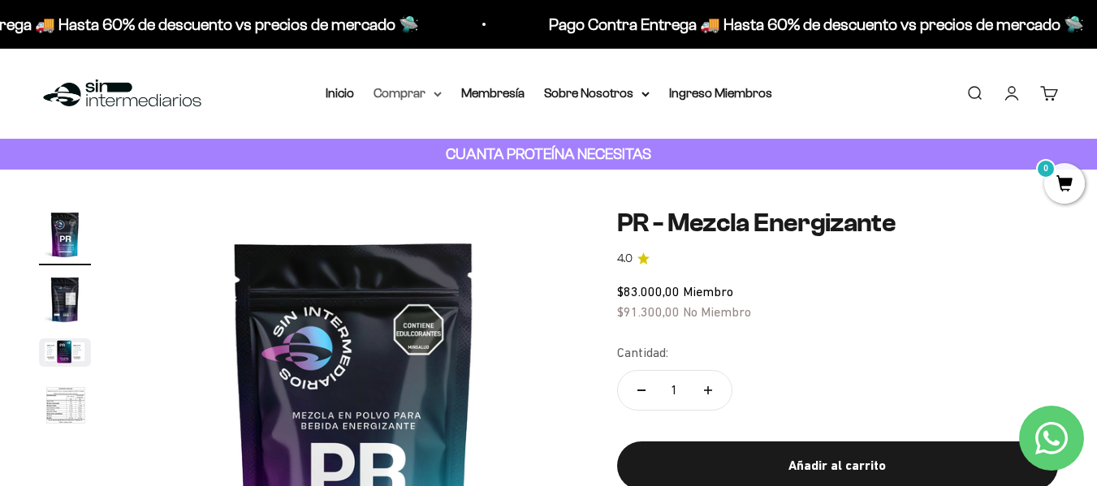
click at [394, 101] on summary "Comprar" at bounding box center [408, 93] width 68 height 21
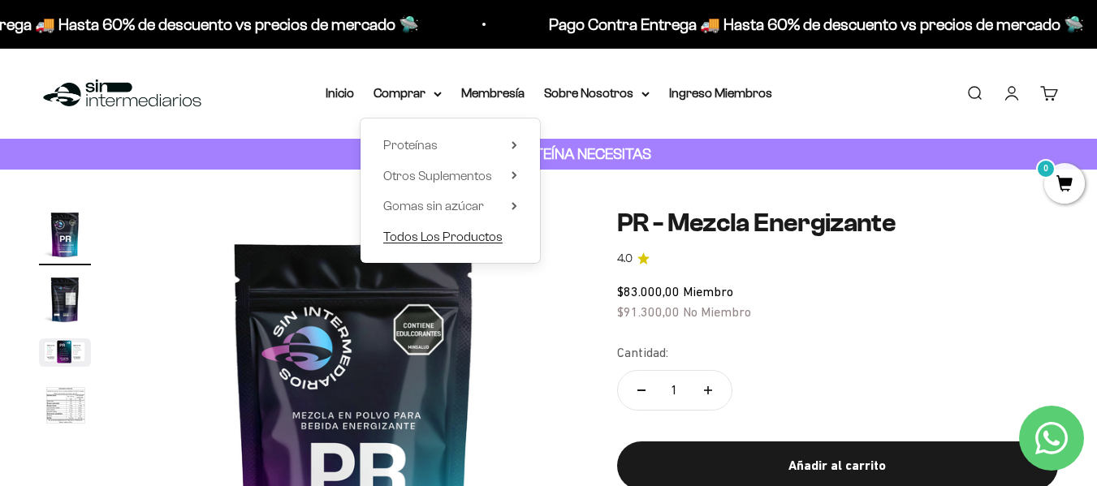
click at [441, 232] on span "Todos Los Productos" at bounding box center [442, 237] width 119 height 14
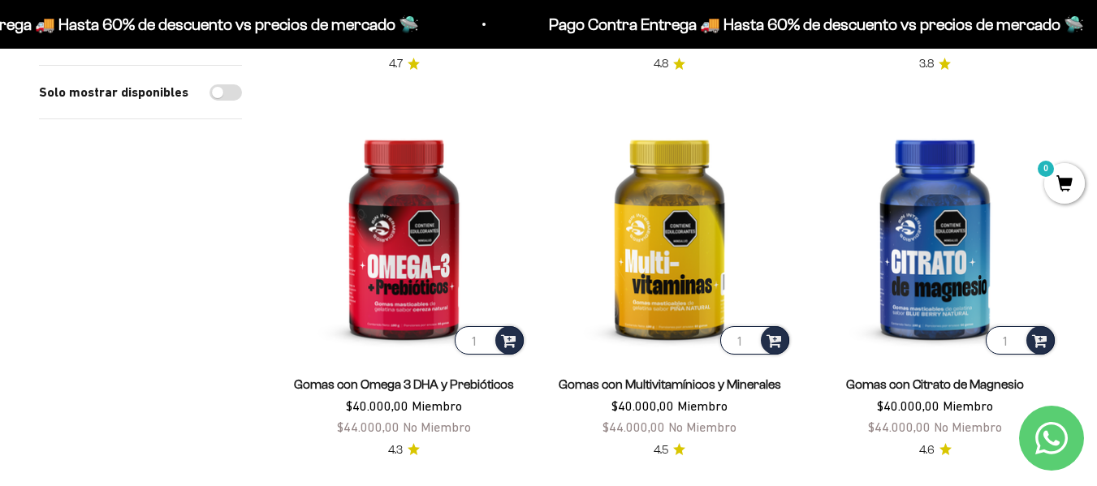
scroll to position [399, 0]
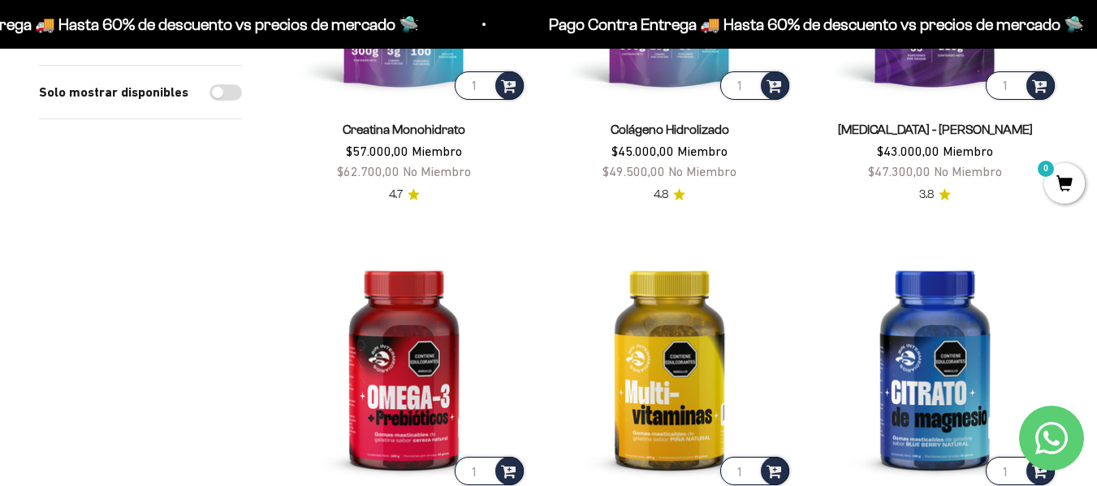
drag, startPoint x: 1105, startPoint y: 81, endPoint x: 758, endPoint y: 215, distance: 371.7
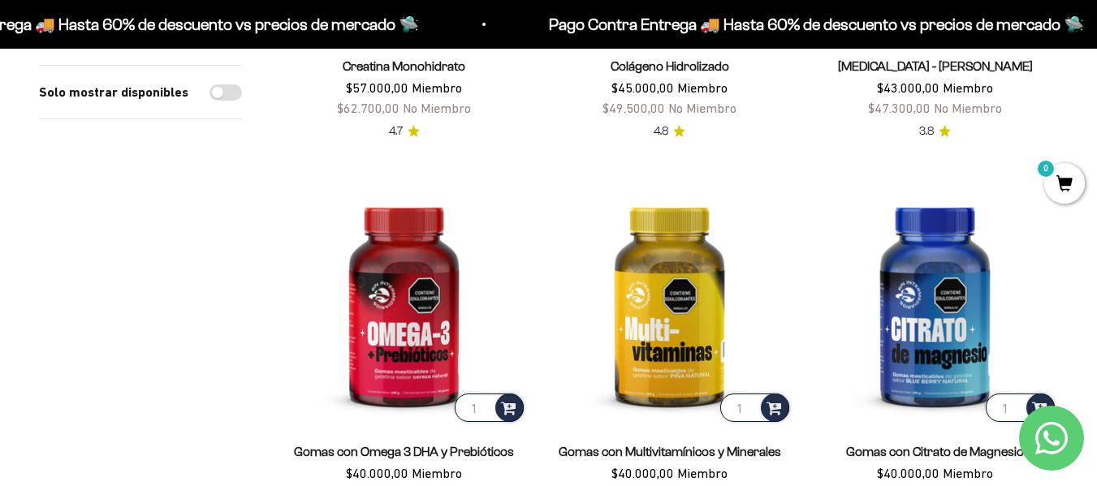
scroll to position [611, 0]
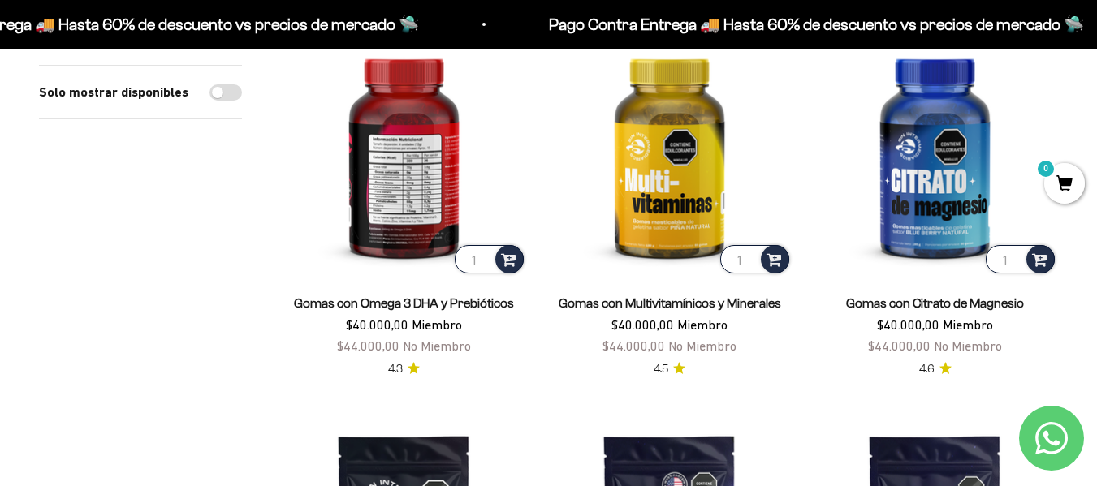
click at [392, 184] on img at bounding box center [404, 154] width 246 height 246
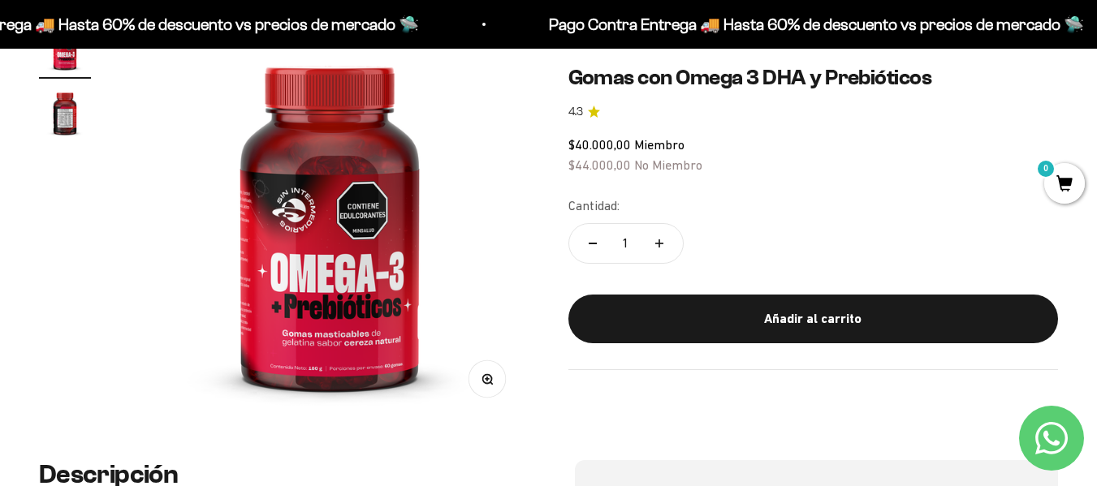
scroll to position [173, 0]
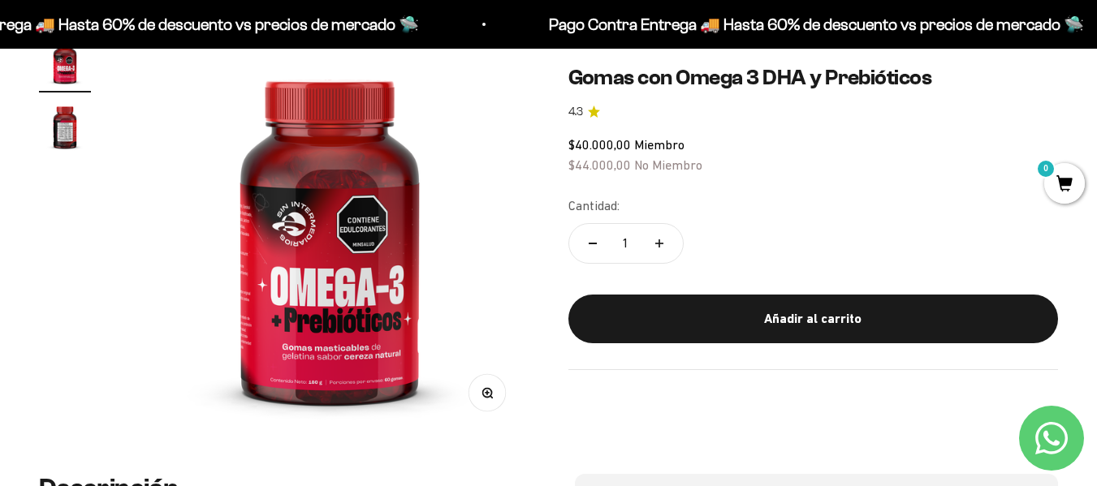
drag, startPoint x: 1102, startPoint y: 46, endPoint x: 1082, endPoint y: 67, distance: 29.3
click at [371, 365] on img at bounding box center [330, 236] width 400 height 400
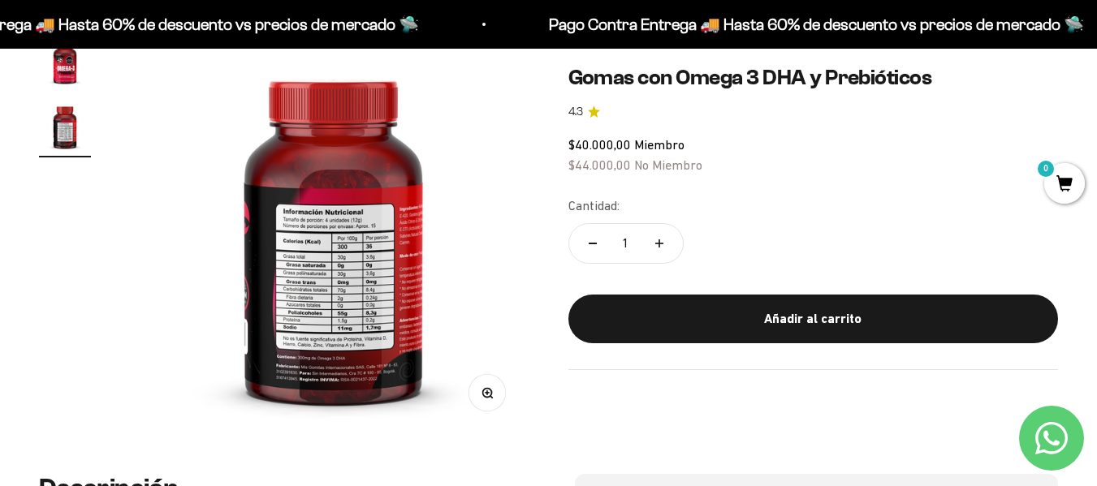
scroll to position [0, 408]
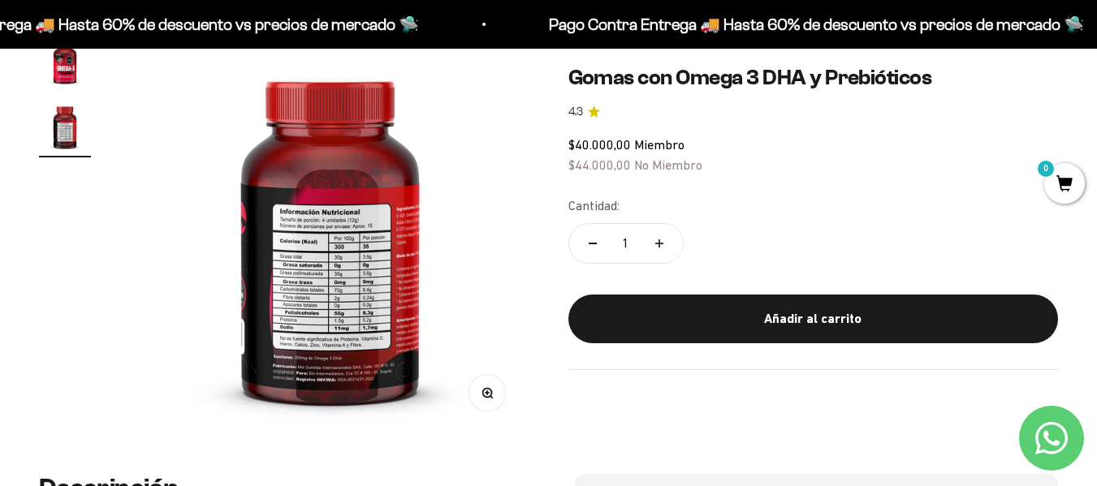
click at [319, 343] on img at bounding box center [331, 236] width 400 height 400
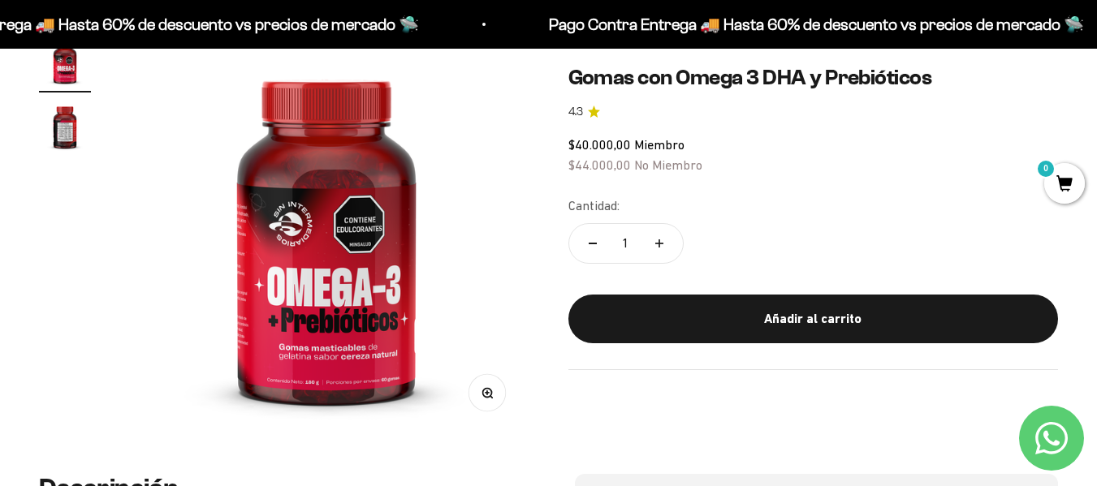
scroll to position [0, 0]
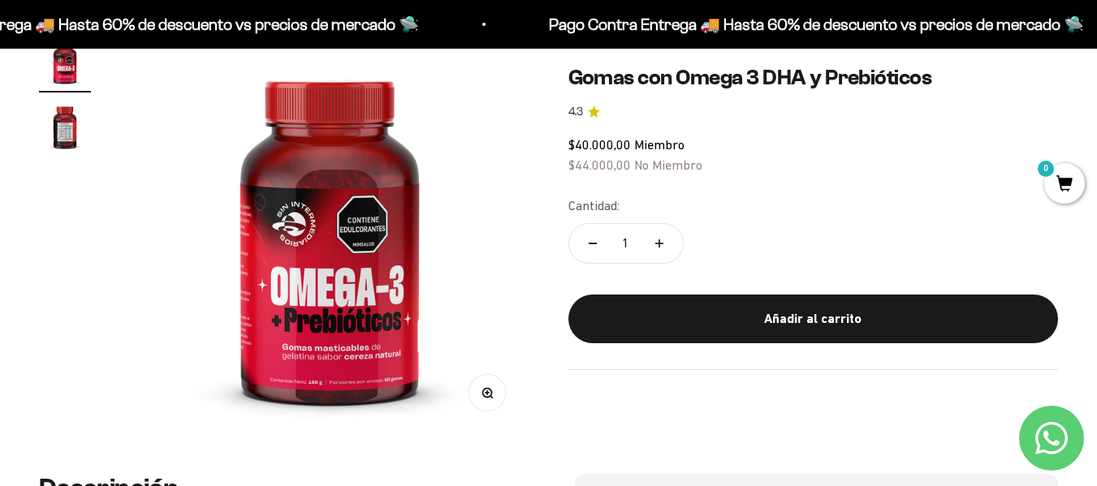
click at [489, 395] on icon "button" at bounding box center [487, 392] width 11 height 11
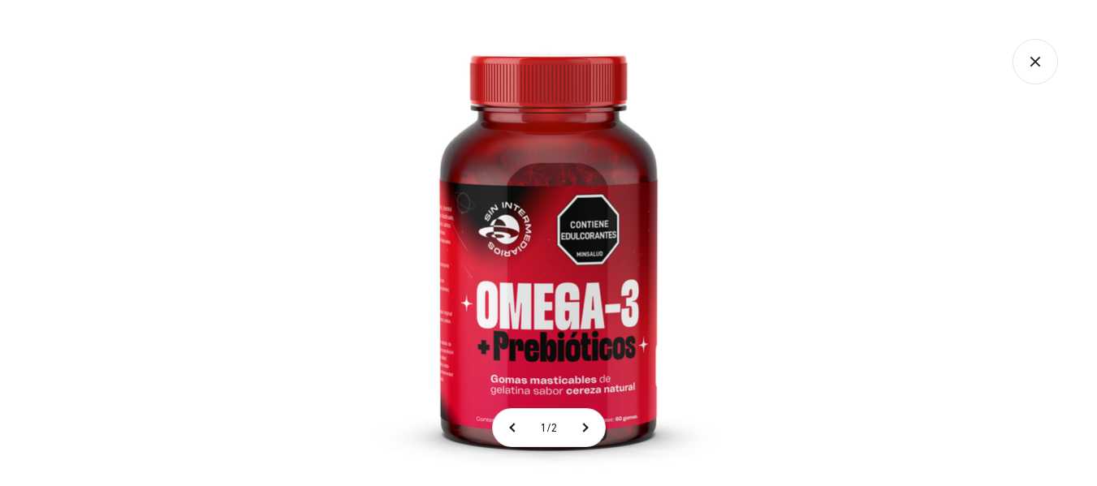
click at [650, 425] on img at bounding box center [548, 243] width 486 height 486
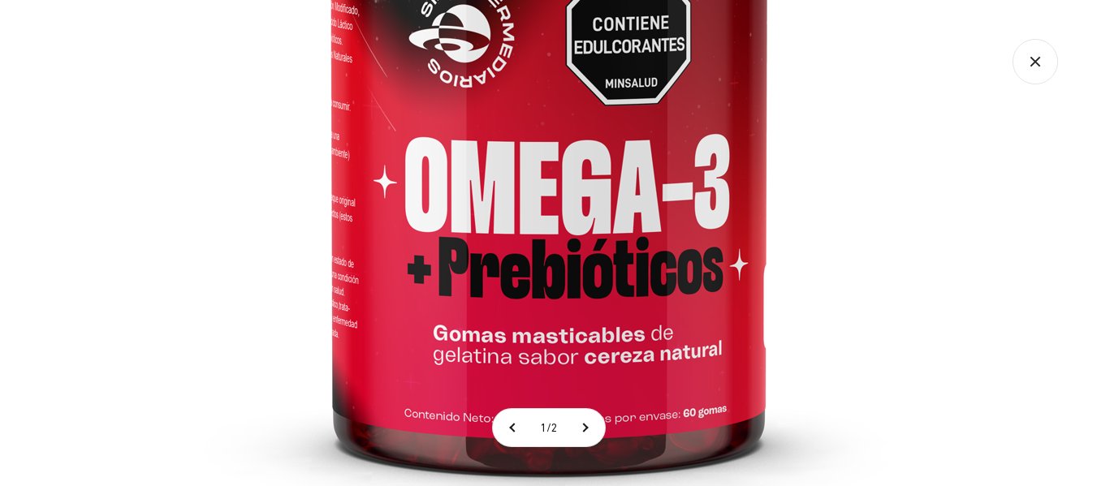
click at [564, 201] on img at bounding box center [549, 61] width 974 height 974
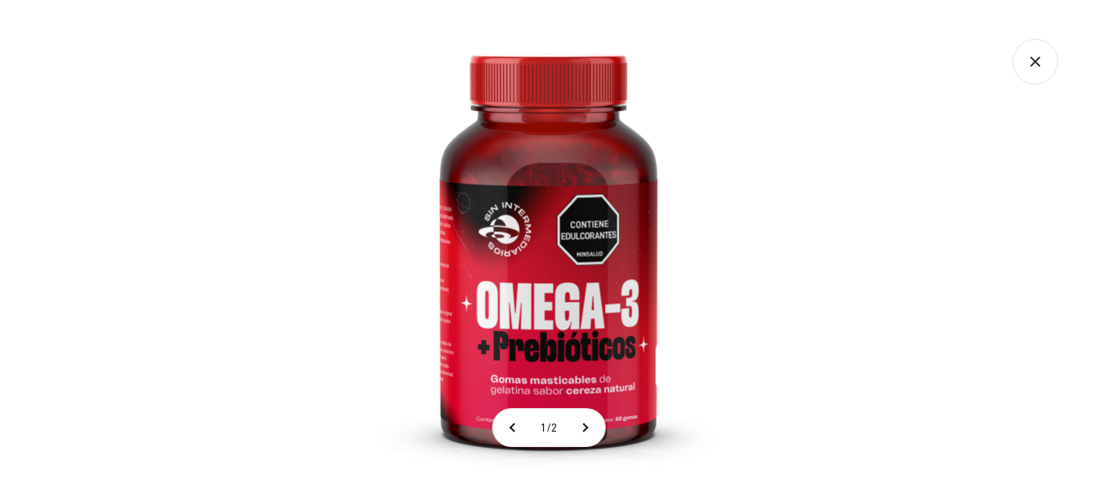
click at [598, 391] on img at bounding box center [548, 243] width 486 height 486
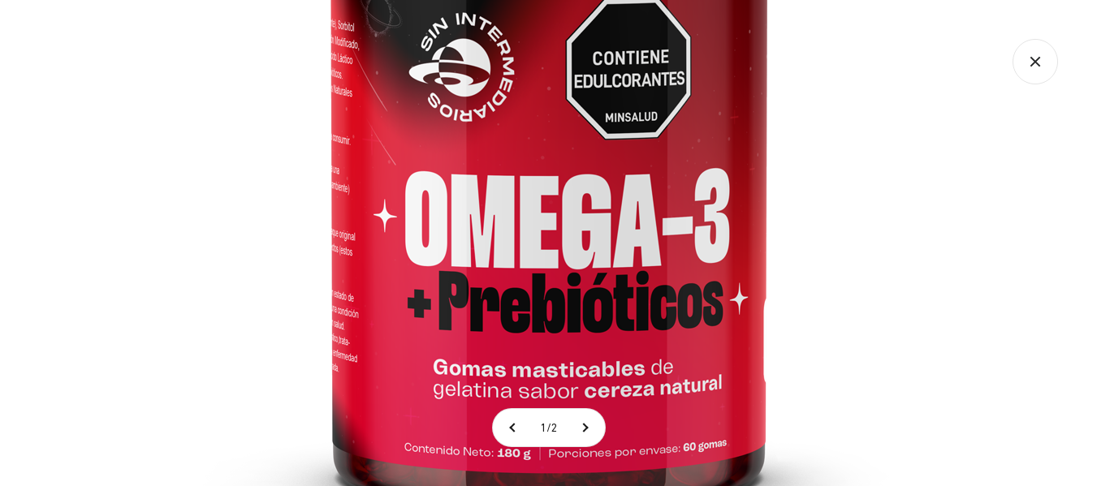
click at [400, 304] on img at bounding box center [549, 95] width 974 height 974
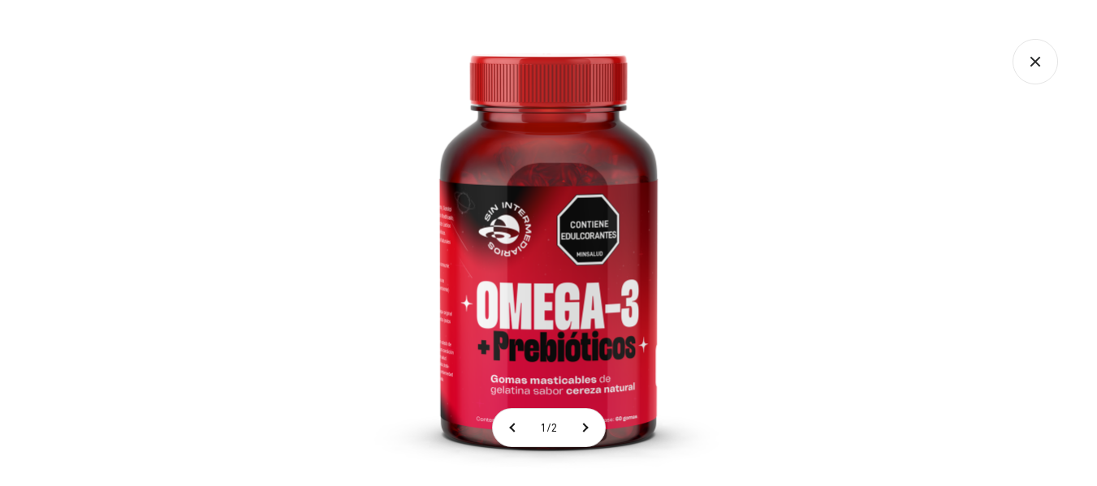
click at [931, 257] on div at bounding box center [548, 243] width 1097 height 486
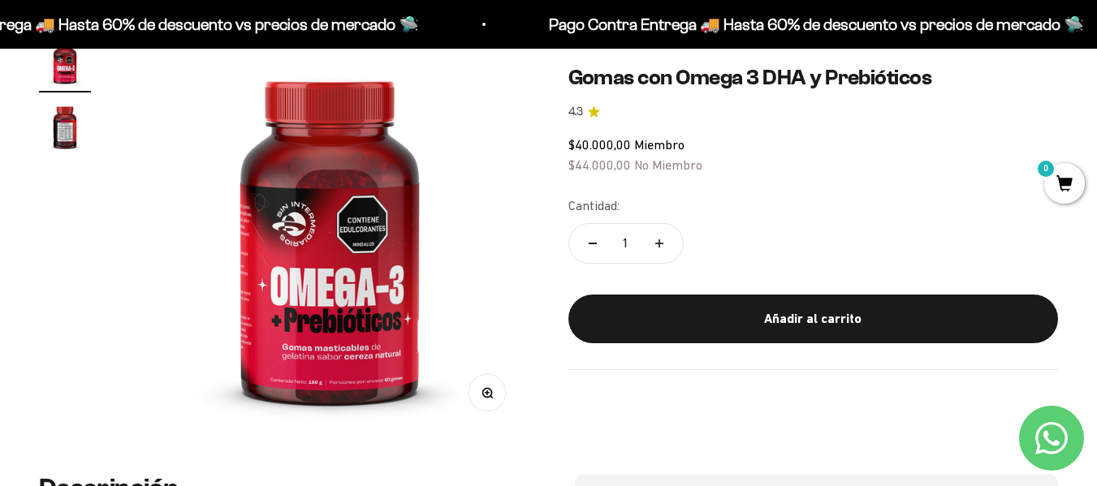
click at [64, 81] on img "Ir al artículo 1" at bounding box center [65, 62] width 52 height 52
click at [77, 122] on img "Ir al artículo 2" at bounding box center [65, 127] width 52 height 52
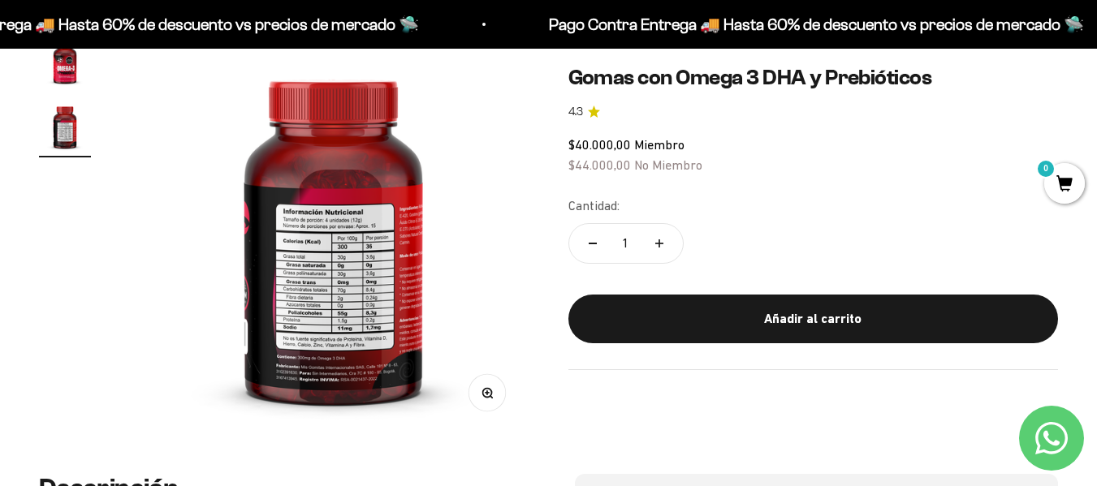
scroll to position [0, 408]
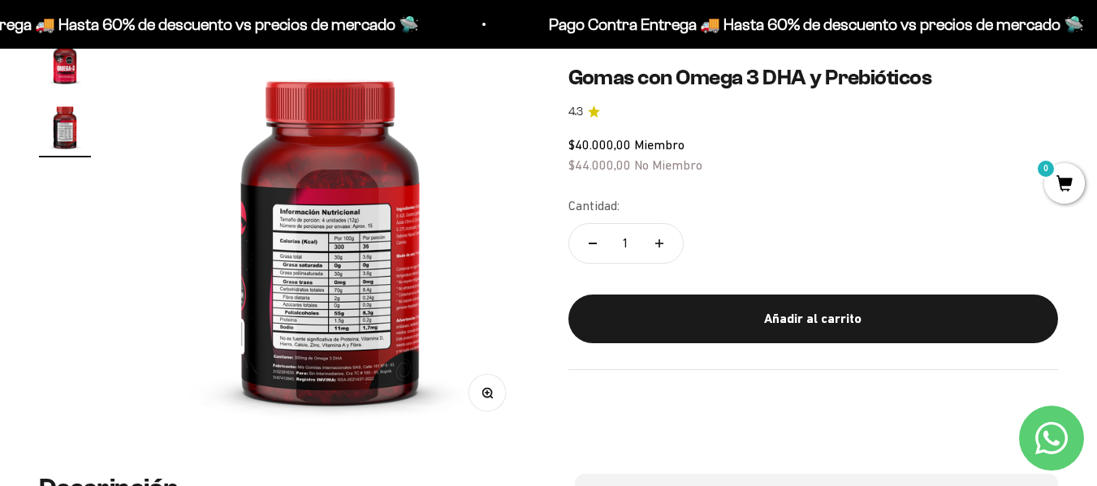
click at [395, 273] on img at bounding box center [331, 236] width 400 height 400
click at [481, 400] on button "Zoom" at bounding box center [487, 392] width 37 height 37
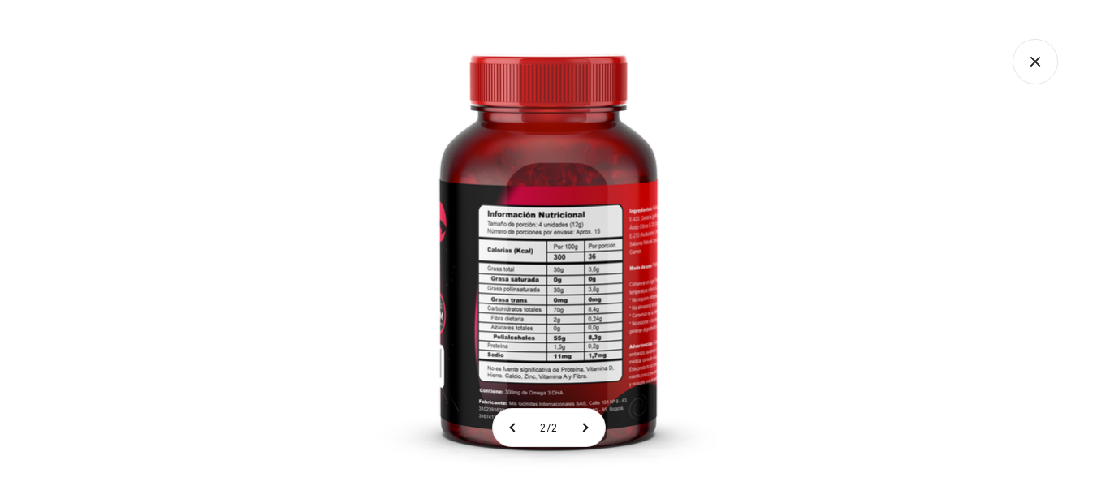
click at [481, 400] on img at bounding box center [548, 243] width 486 height 486
click at [1026, 65] on icon "Cerrar galería" at bounding box center [1035, 61] width 45 height 45
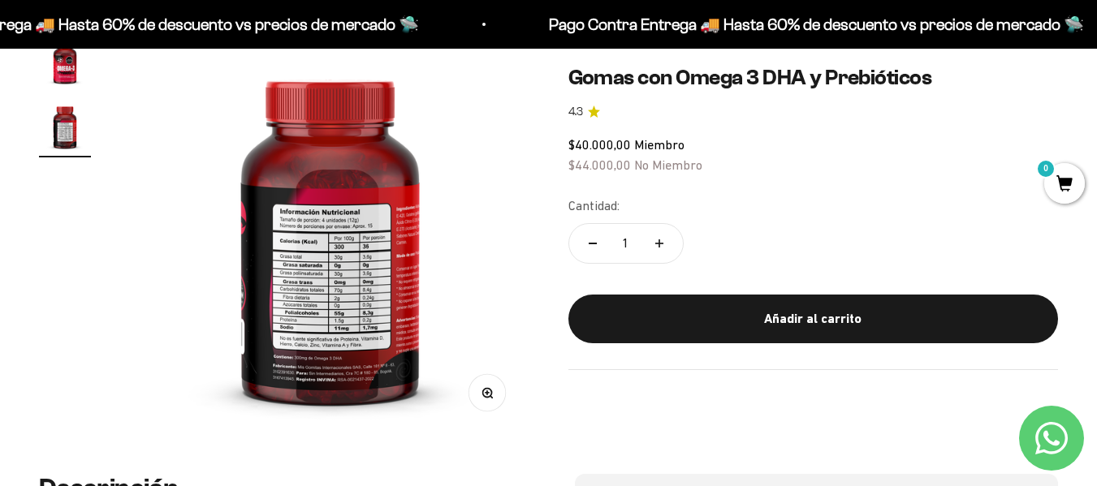
click at [486, 393] on icon "button" at bounding box center [486, 393] width 4 height 4
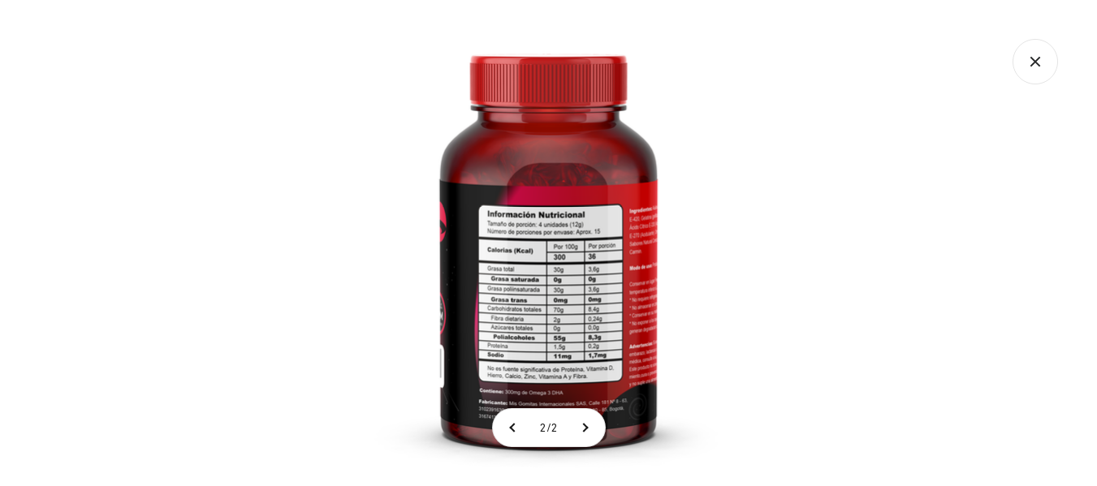
click at [486, 393] on img at bounding box center [548, 243] width 486 height 486
click at [429, 223] on img at bounding box center [548, 243] width 486 height 486
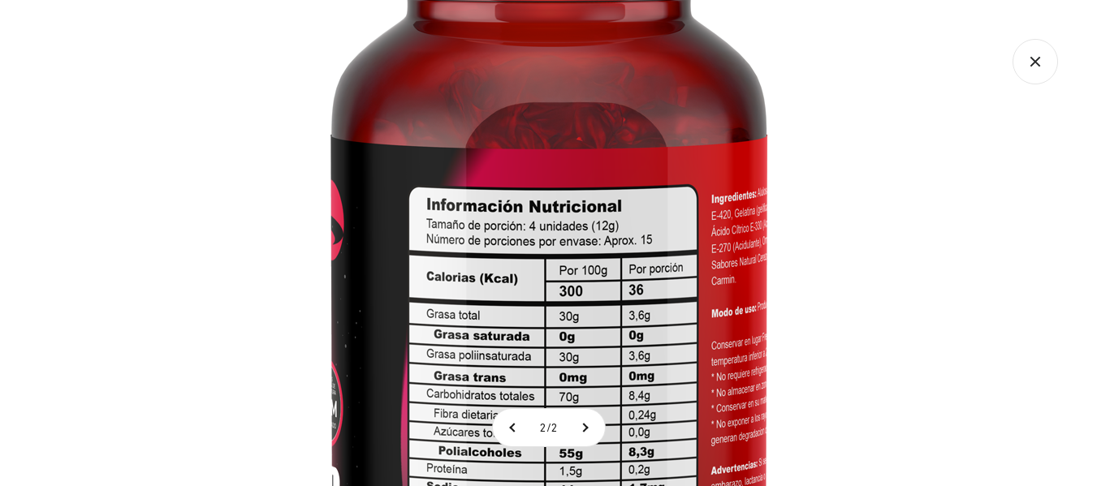
scroll to position [676, 0]
click at [1092, 482] on div at bounding box center [548, 243] width 1097 height 486
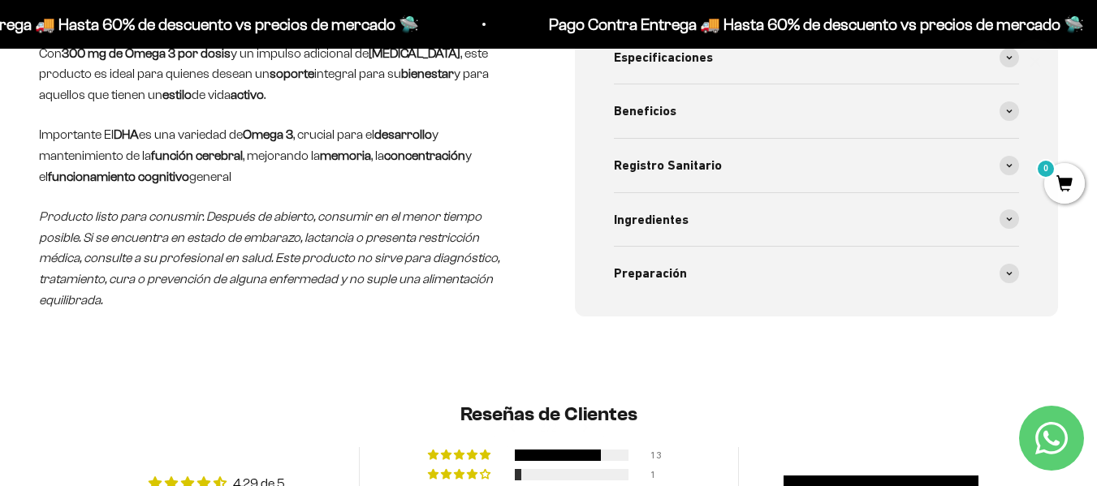
click at [1092, 482] on section "2 / 2" at bounding box center [548, 243] width 1097 height 486
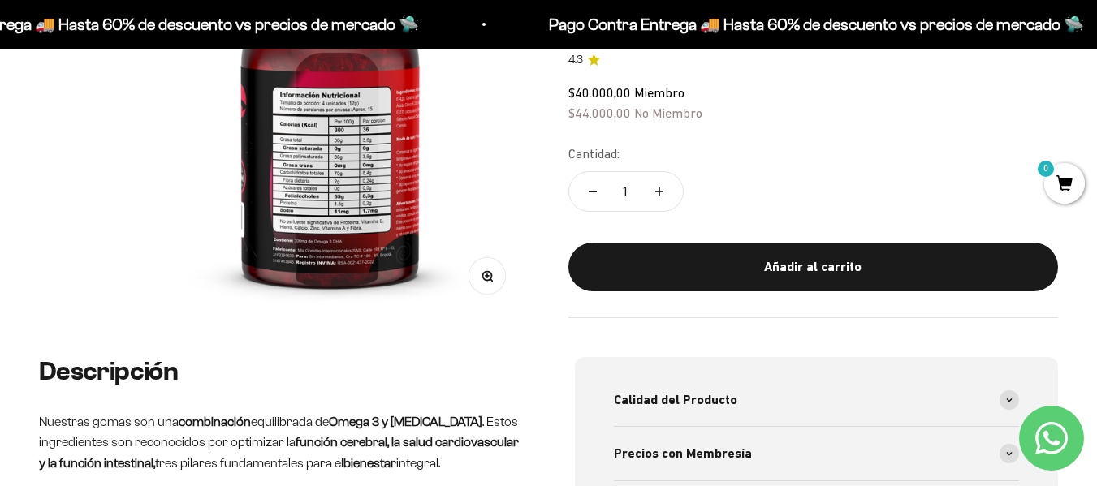
scroll to position [0, 0]
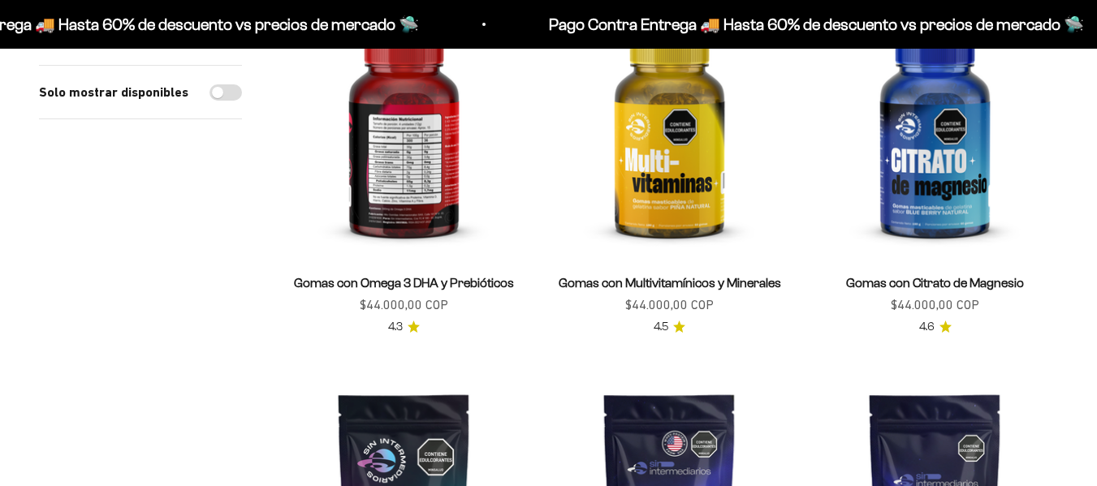
scroll to position [611, 0]
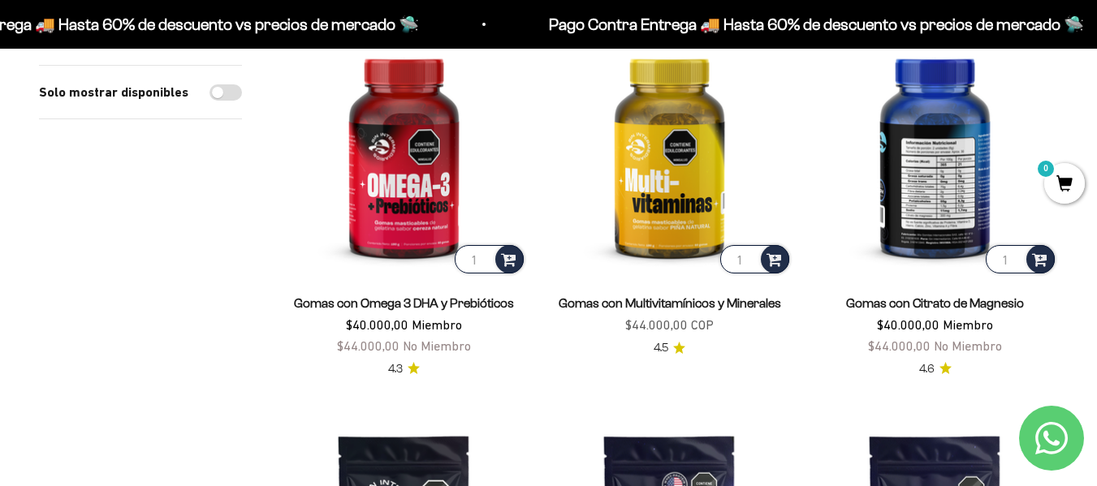
click at [924, 196] on img at bounding box center [935, 154] width 246 height 246
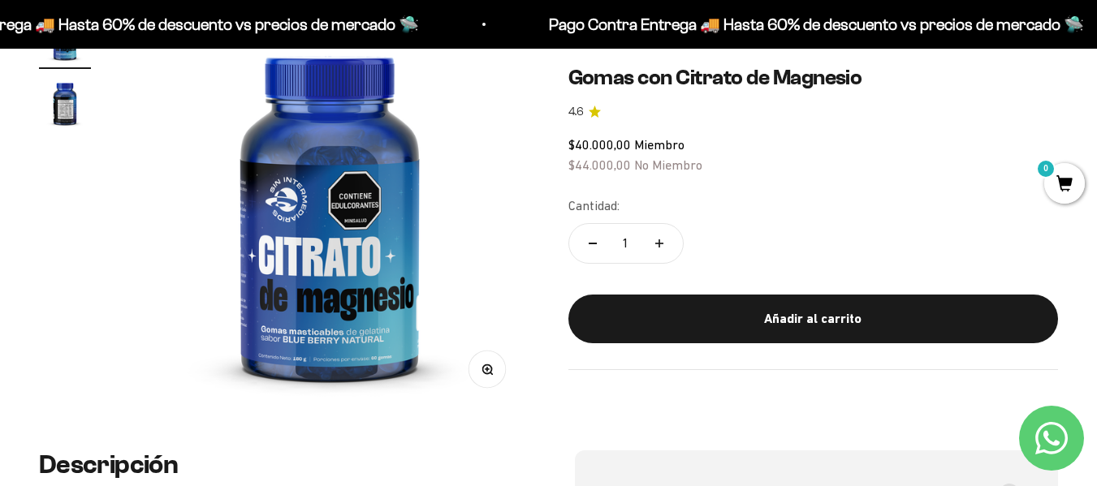
scroll to position [244, 0]
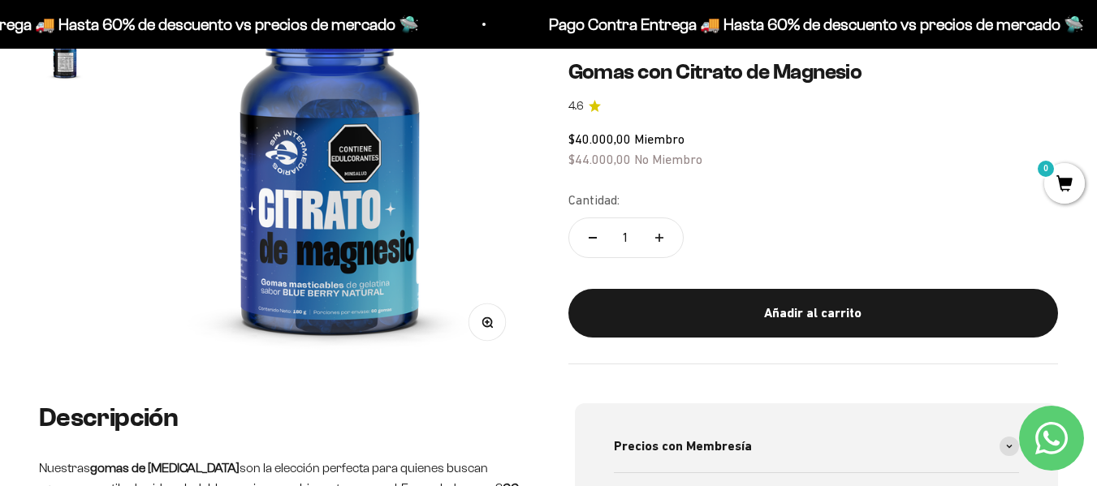
click at [339, 201] on img at bounding box center [330, 165] width 400 height 400
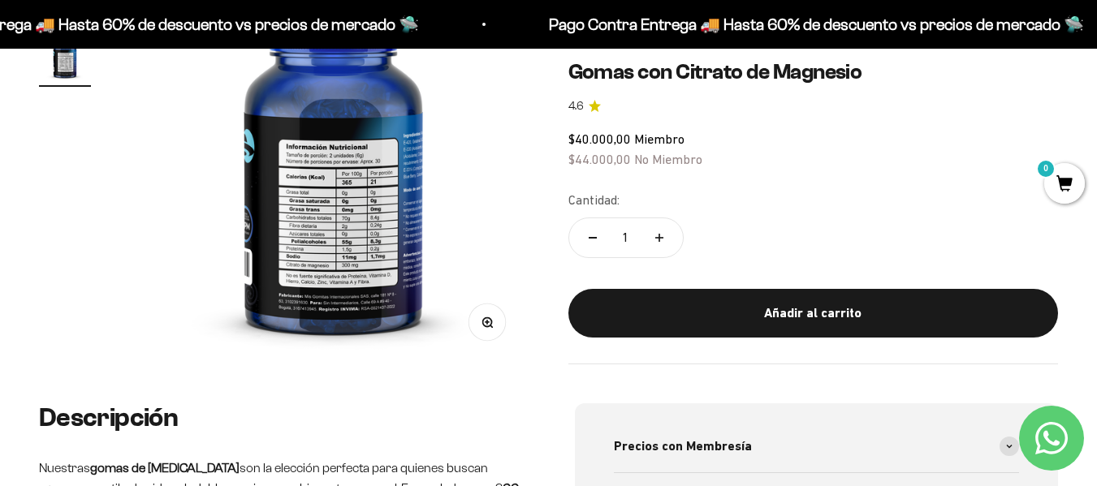
scroll to position [0, 408]
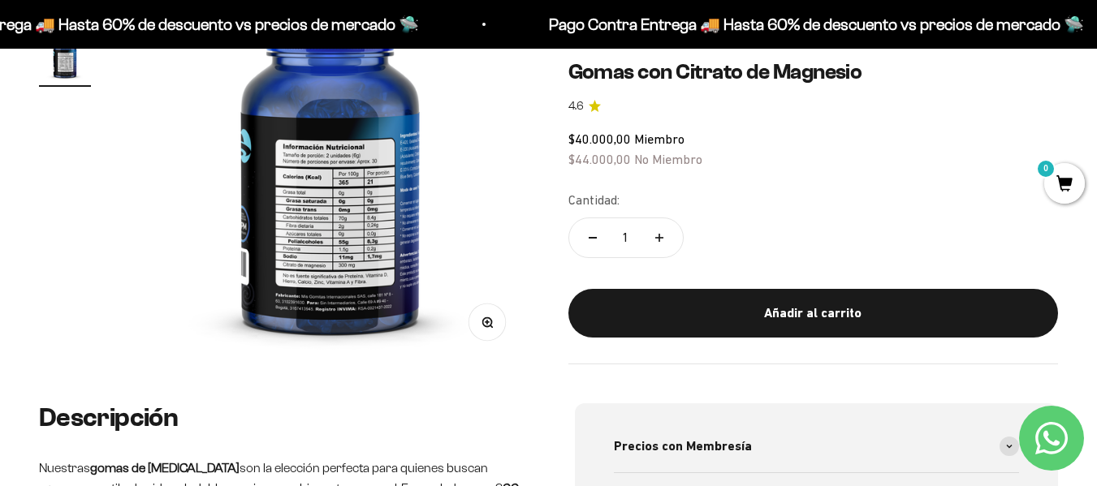
click at [338, 201] on img at bounding box center [331, 165] width 400 height 400
click at [490, 318] on circle "button" at bounding box center [486, 321] width 9 height 9
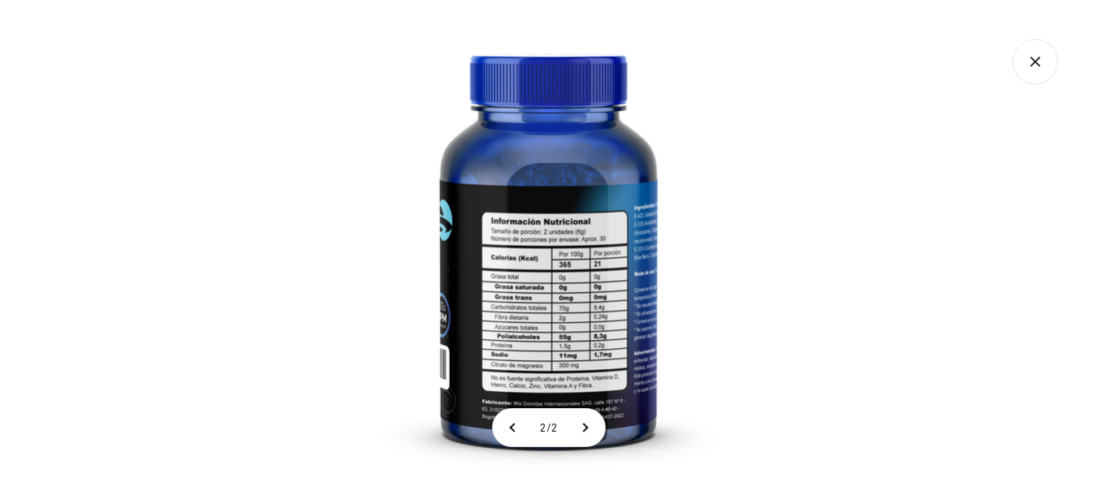
click at [1038, 67] on icon "Cerrar galería" at bounding box center [1035, 61] width 45 height 45
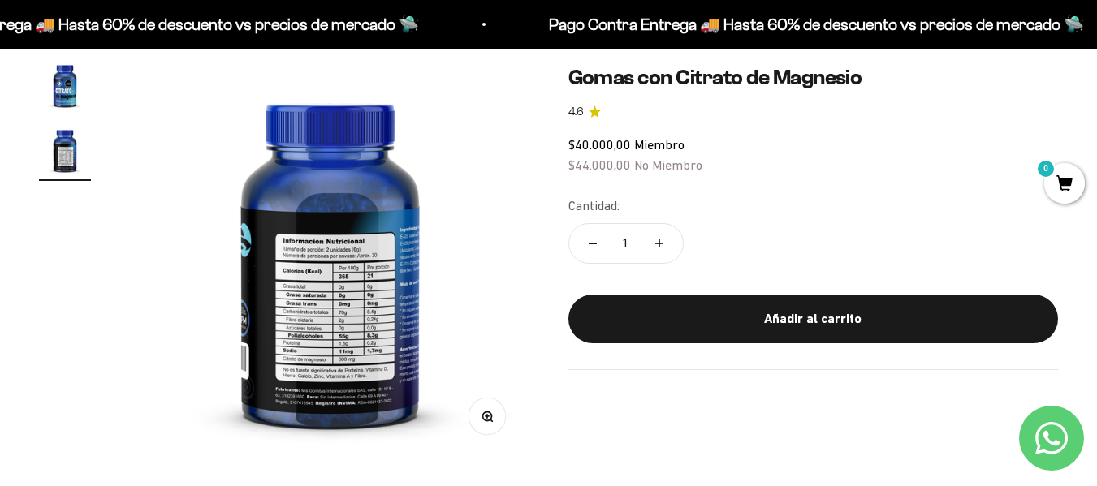
scroll to position [71, 0]
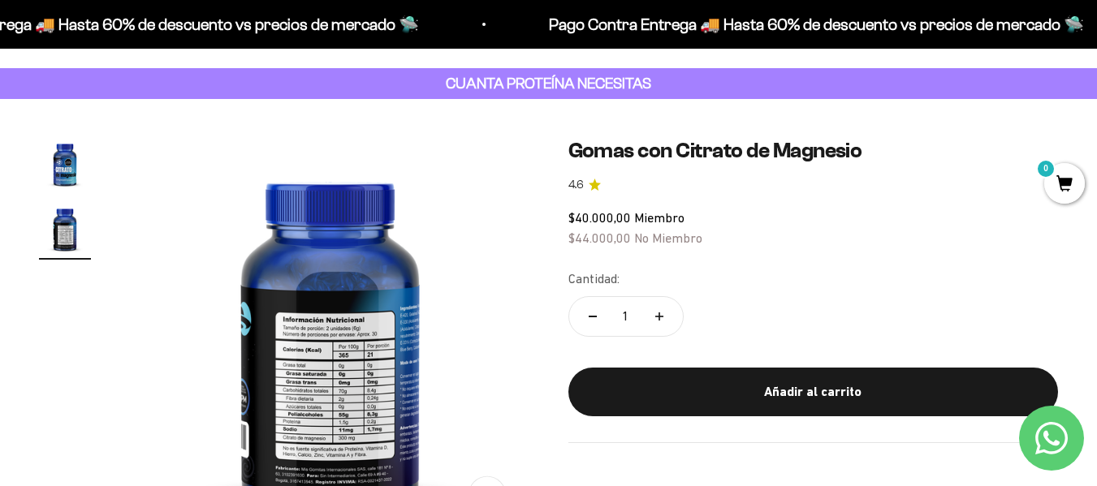
click at [77, 172] on img "Ir al artículo 1" at bounding box center [65, 164] width 52 height 52
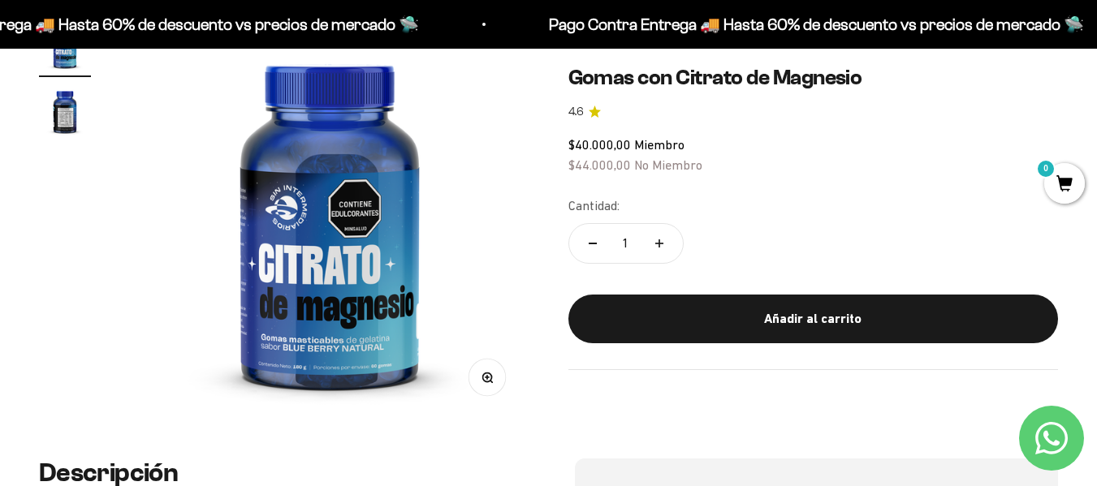
scroll to position [0, 0]
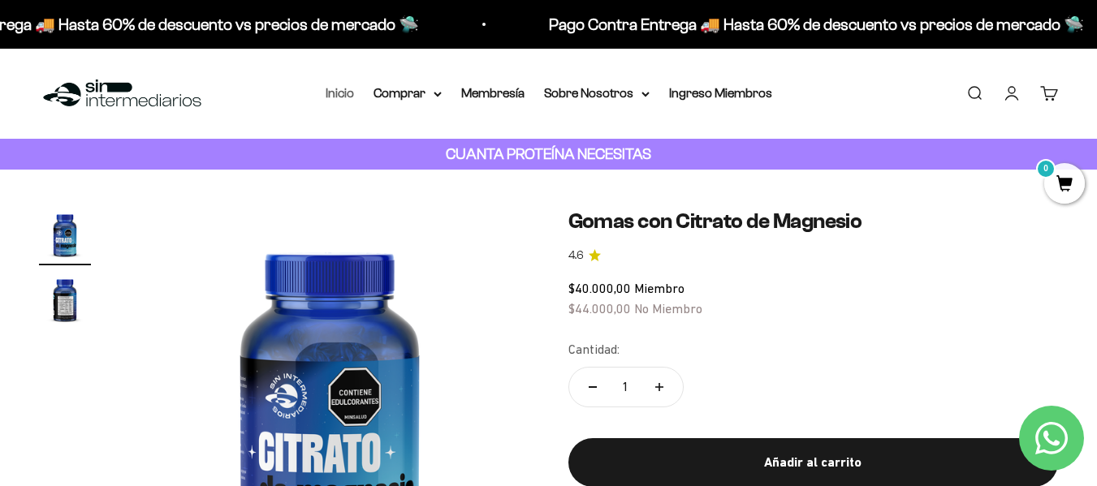
click at [343, 93] on link "Inicio" at bounding box center [340, 93] width 28 height 14
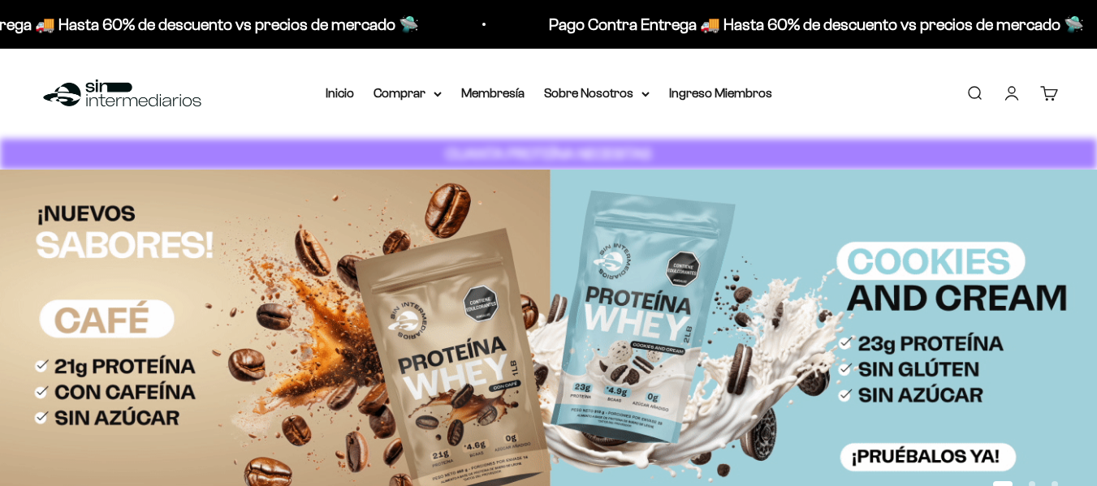
click at [431, 91] on summary "Comprar" at bounding box center [408, 93] width 68 height 21
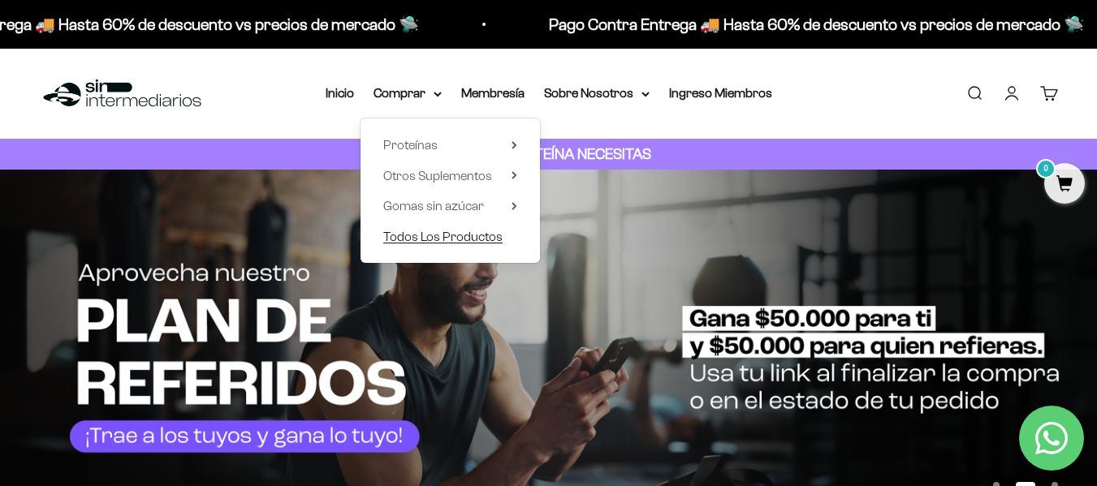
click at [430, 235] on span "Todos Los Productos" at bounding box center [442, 237] width 119 height 14
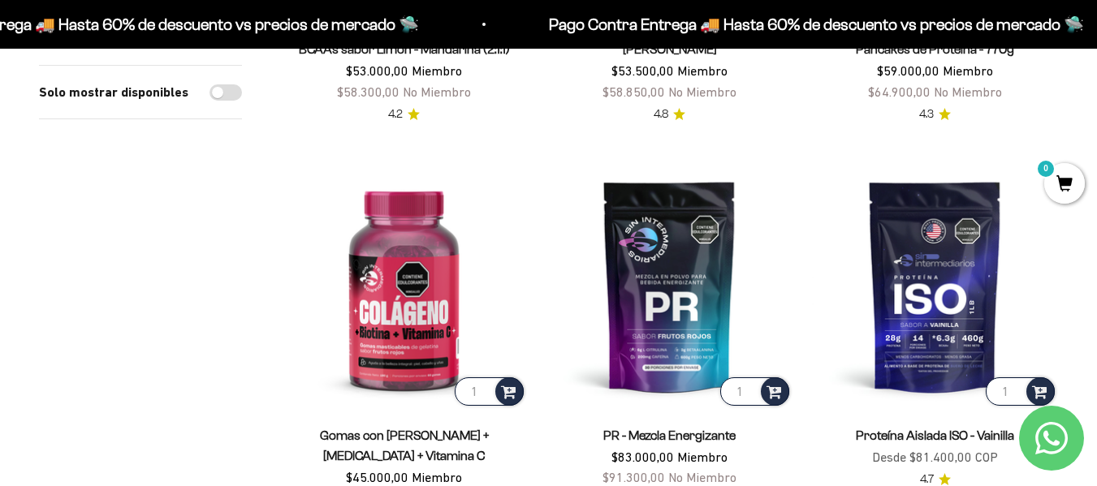
scroll to position [1234, 0]
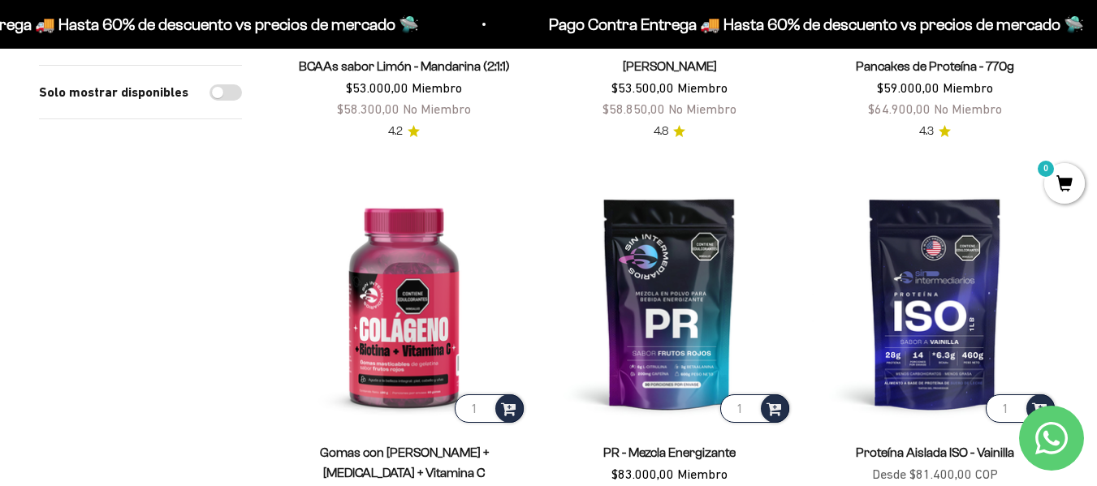
drag, startPoint x: 1104, startPoint y: 44, endPoint x: 1101, endPoint y: 159, distance: 115.3
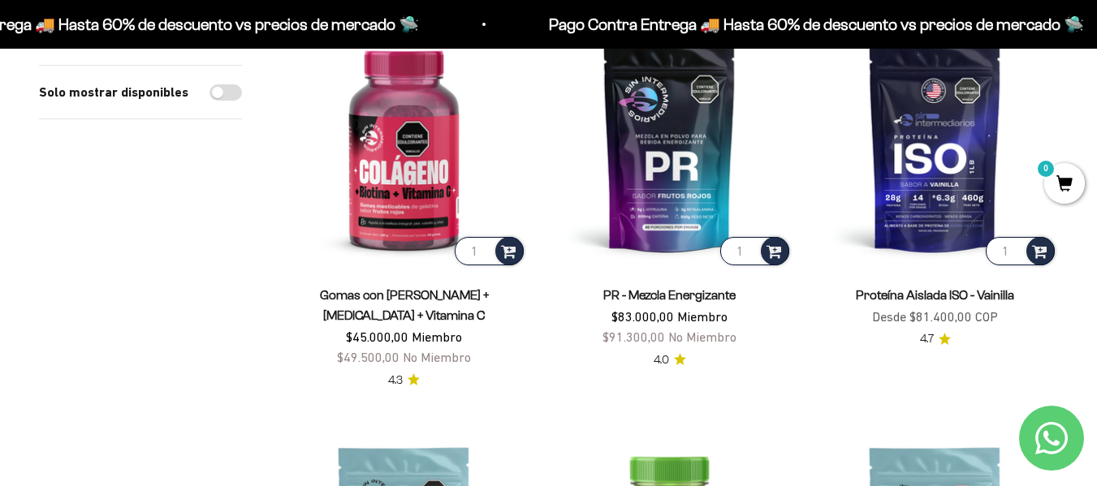
scroll to position [1330, 0]
